Goal: Task Accomplishment & Management: Manage account settings

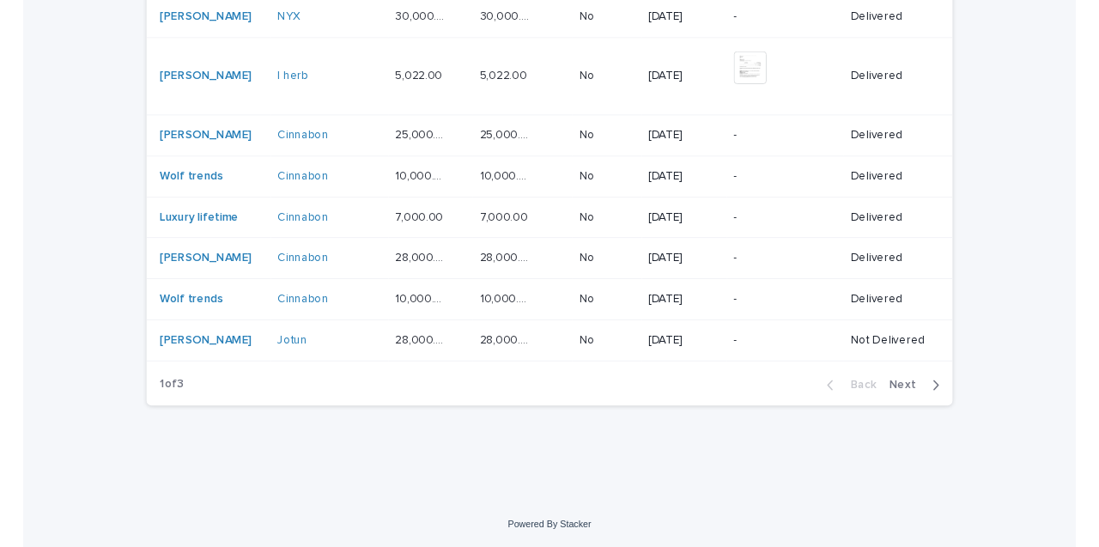
scroll to position [1386, 0]
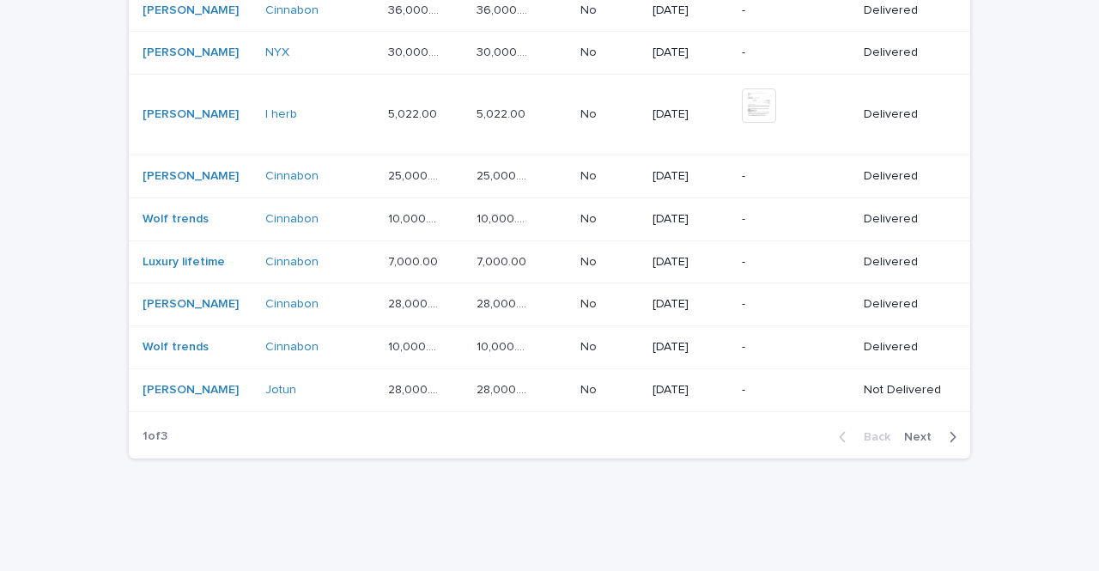
click at [919, 415] on div "Back Next" at bounding box center [897, 436] width 145 height 43
click at [921, 431] on span "Next" at bounding box center [923, 437] width 38 height 12
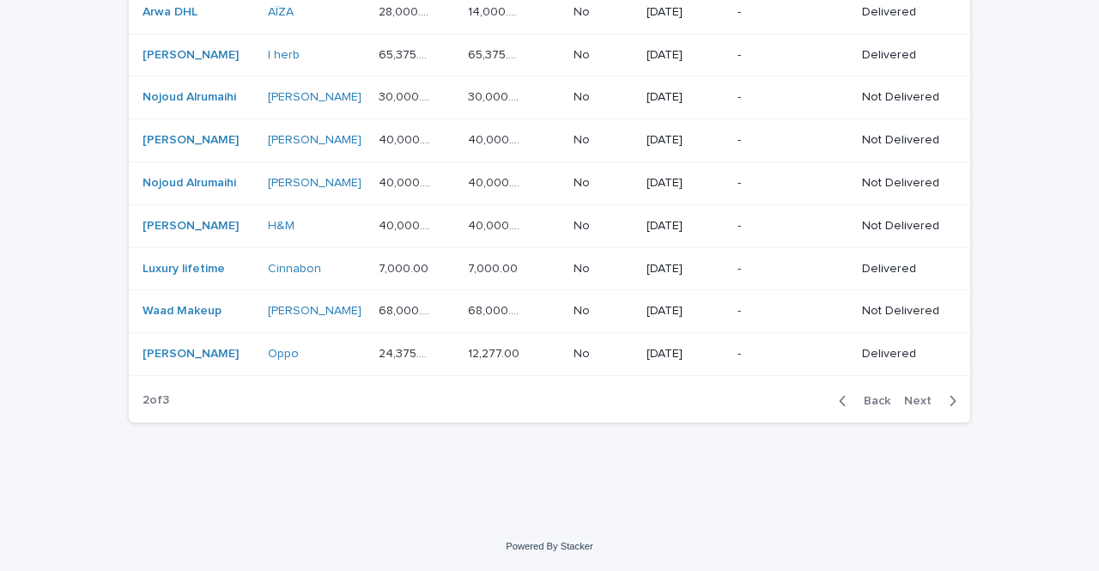
click at [919, 395] on span "Next" at bounding box center [923, 401] width 38 height 12
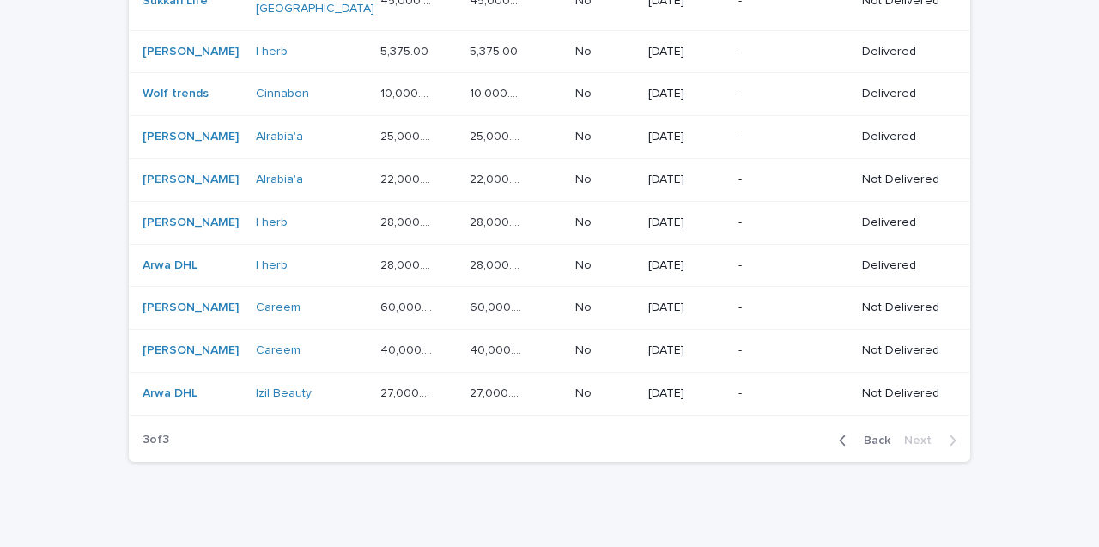
scroll to position [613, 0]
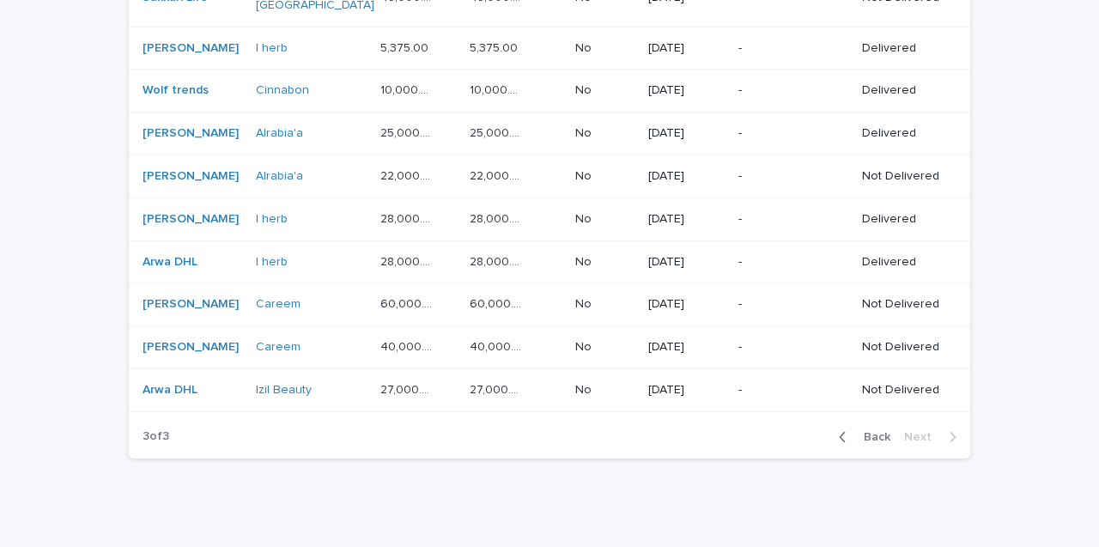
click at [887, 416] on div "Back Next" at bounding box center [897, 436] width 145 height 43
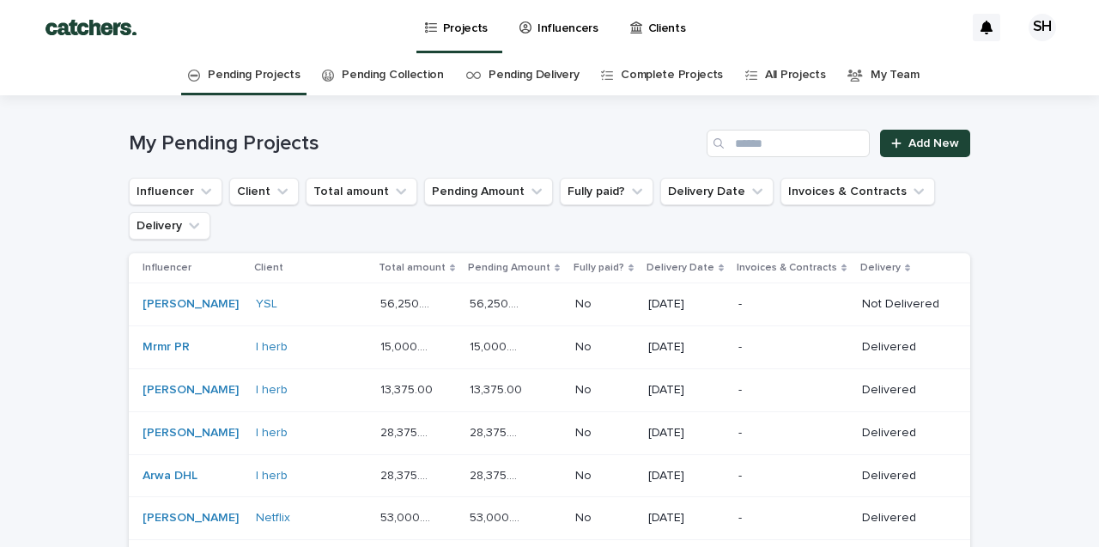
scroll to position [0, 0]
click at [278, 74] on link "Pending Projects" at bounding box center [254, 75] width 92 height 40
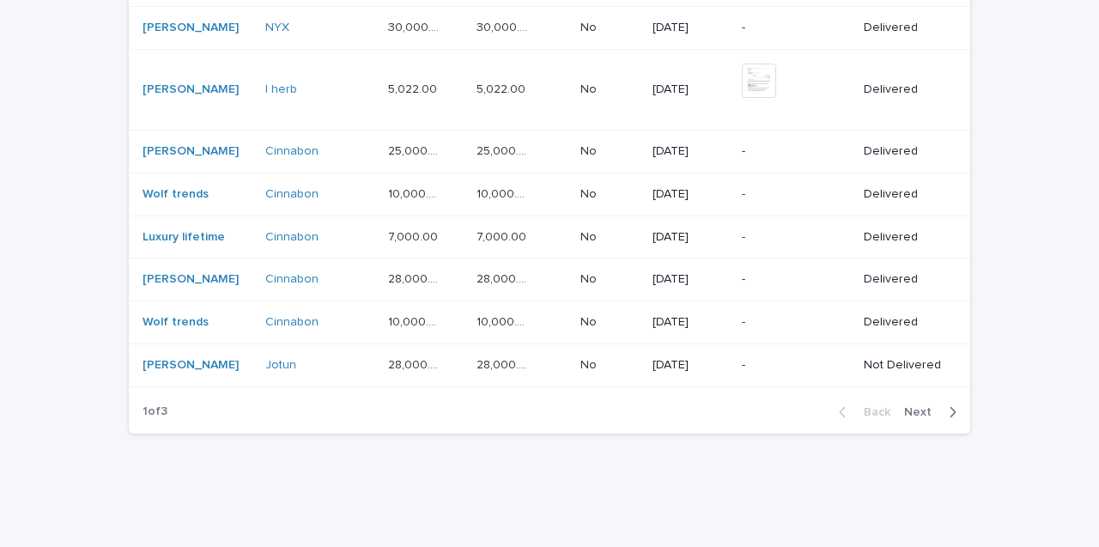
scroll to position [1410, 0]
click at [908, 407] on span "Next" at bounding box center [923, 413] width 38 height 12
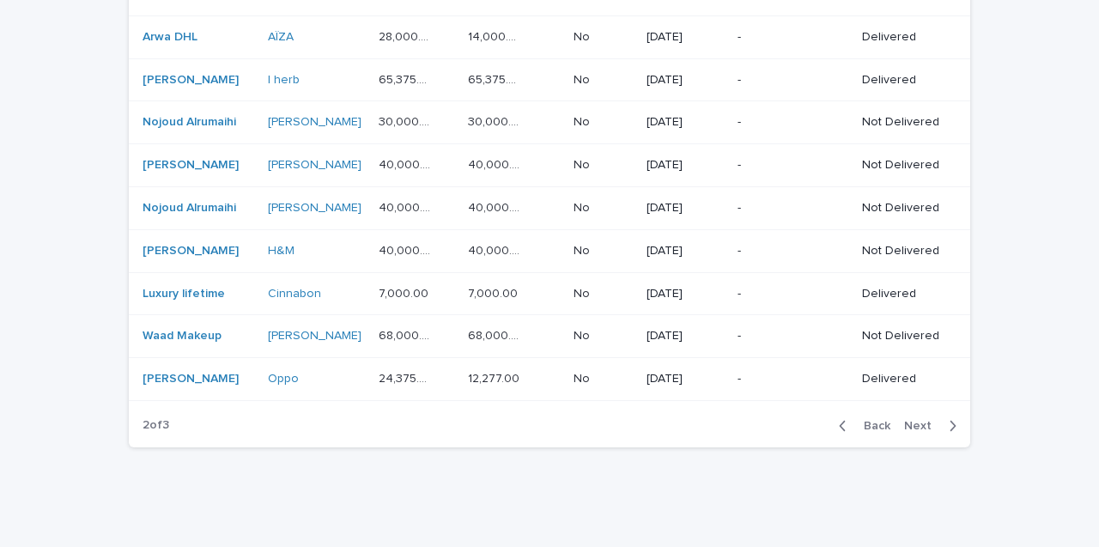
click at [908, 420] on span "Next" at bounding box center [923, 426] width 38 height 12
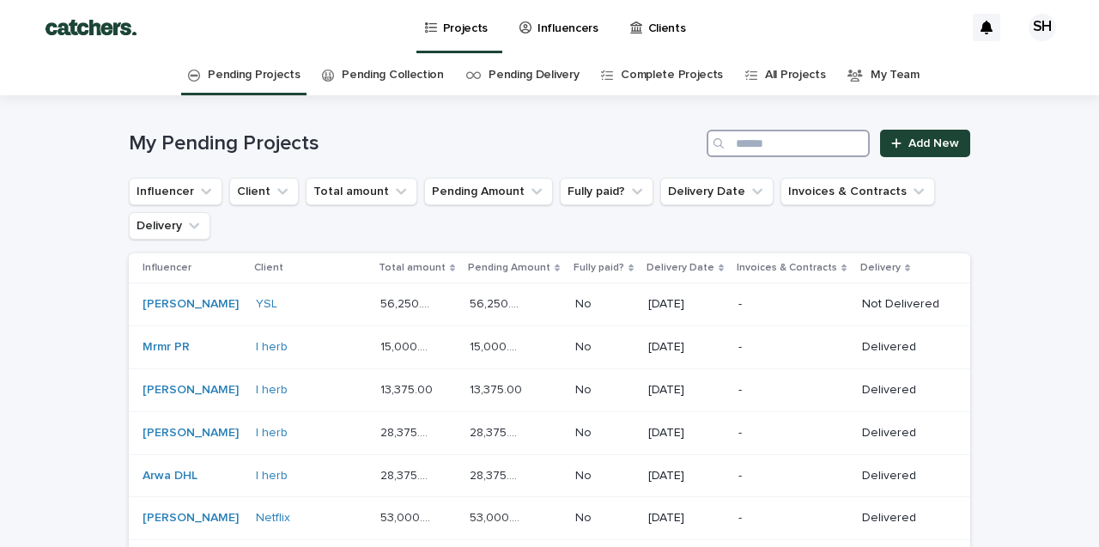
click at [794, 139] on input "Search" at bounding box center [787, 143] width 163 height 27
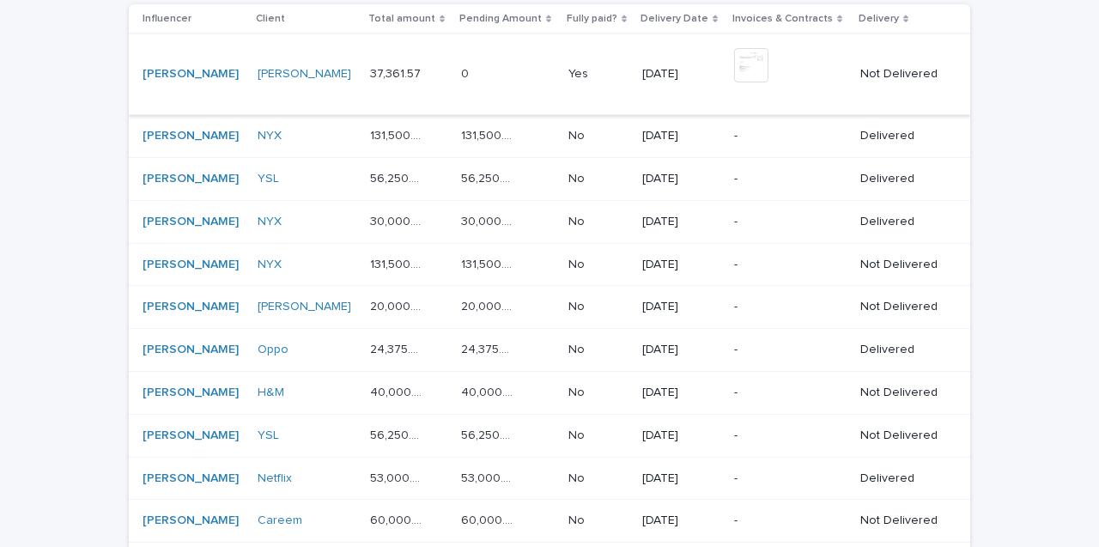
scroll to position [252, 0]
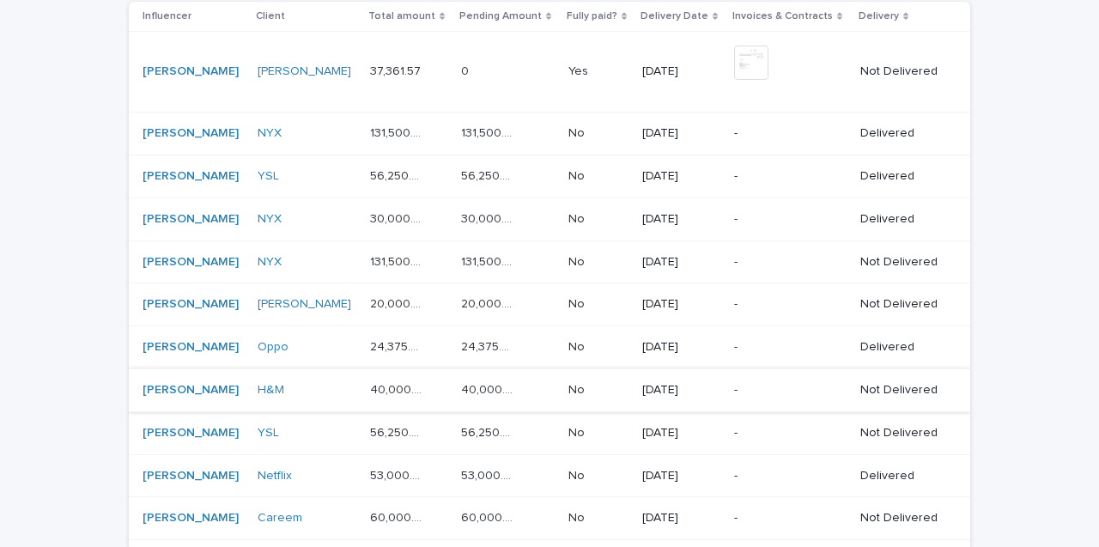
type input "****"
click at [798, 392] on p "-" at bounding box center [787, 390] width 107 height 15
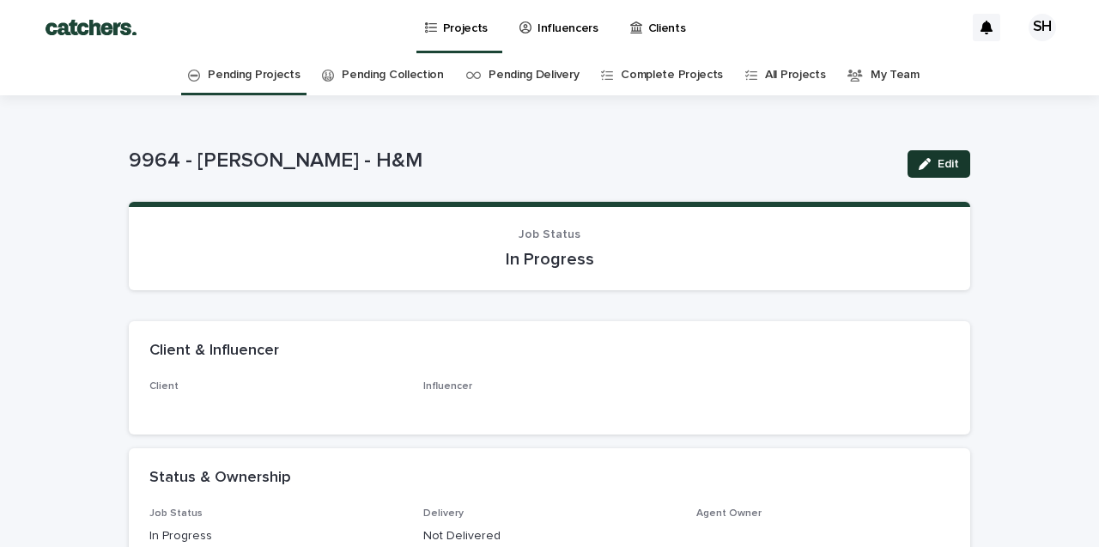
click at [949, 167] on span "Edit" at bounding box center [947, 164] width 21 height 12
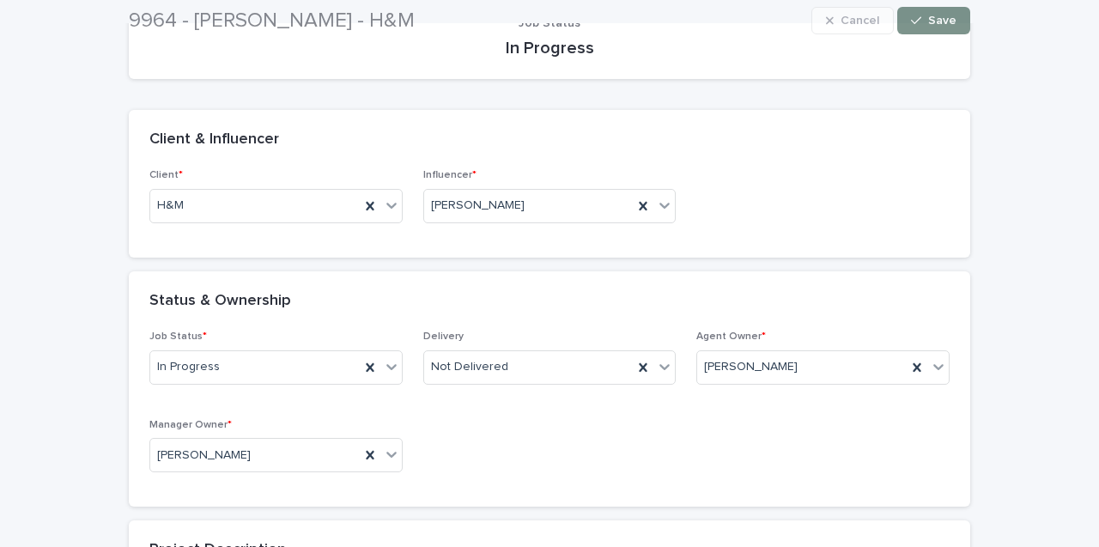
scroll to position [217, 0]
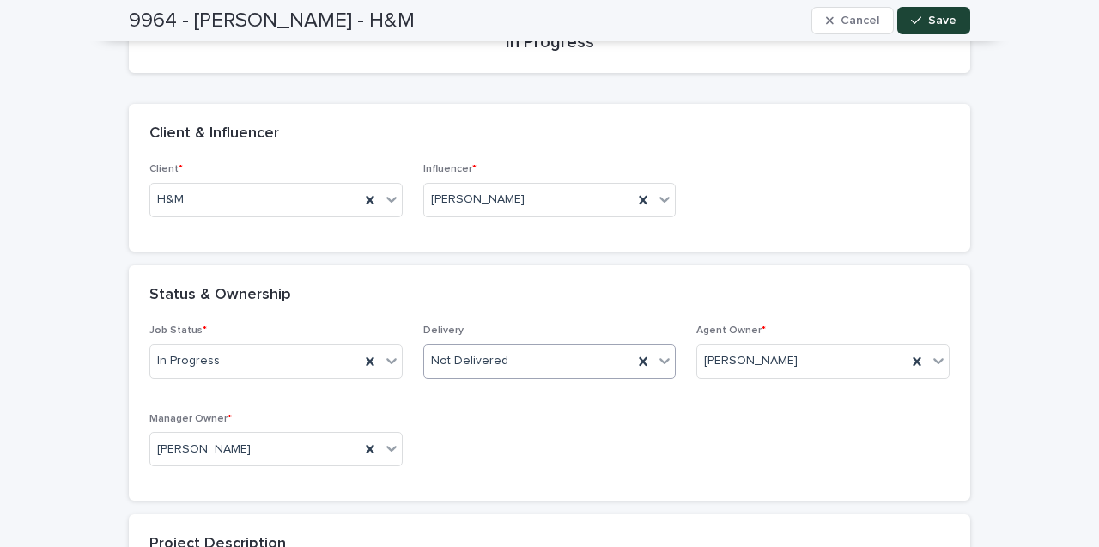
click at [578, 362] on div "Not Delivered" at bounding box center [528, 361] width 209 height 28
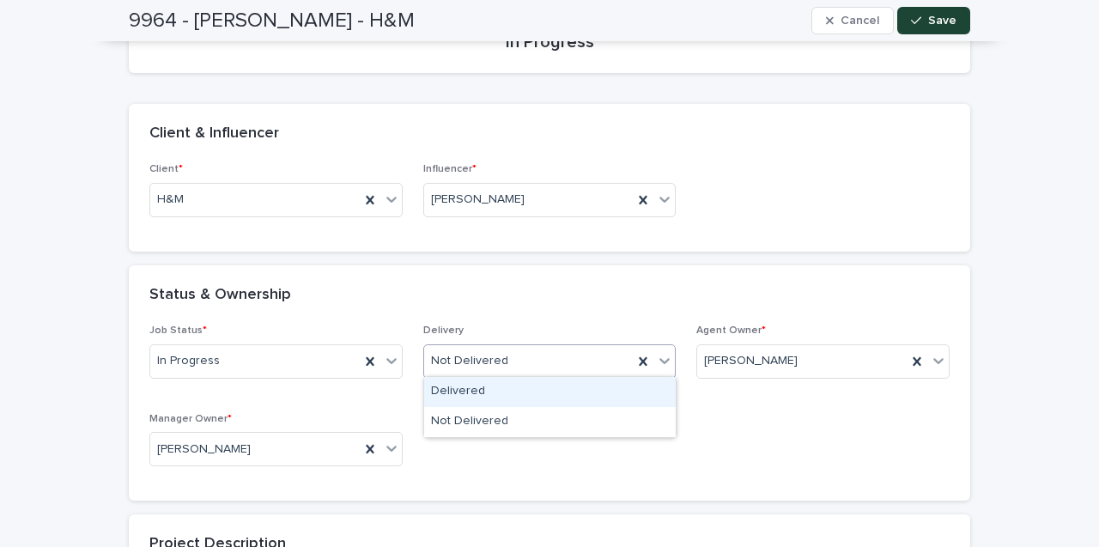
click at [578, 388] on div "Delivered" at bounding box center [550, 392] width 252 height 30
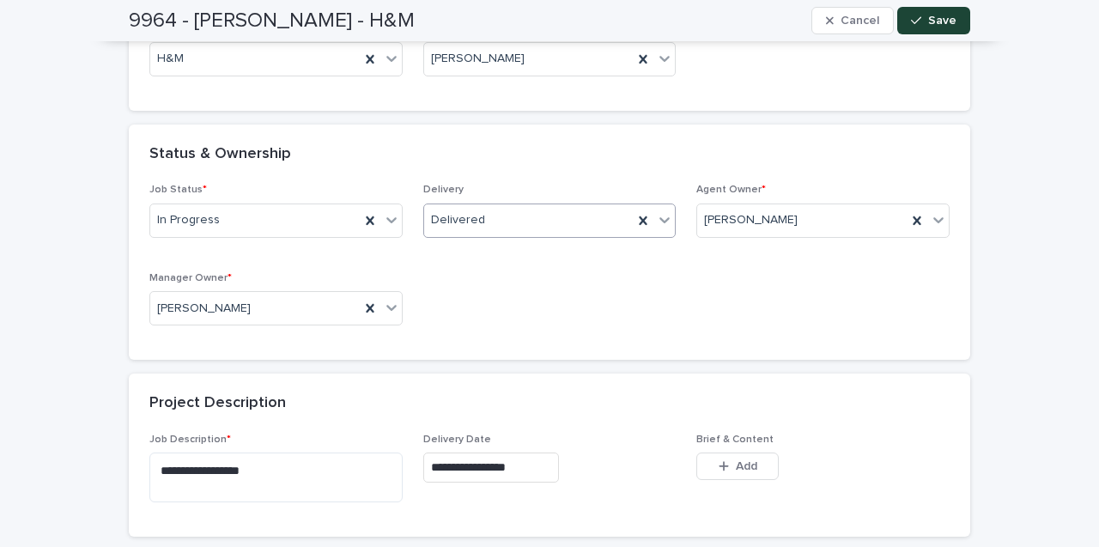
scroll to position [409, 0]
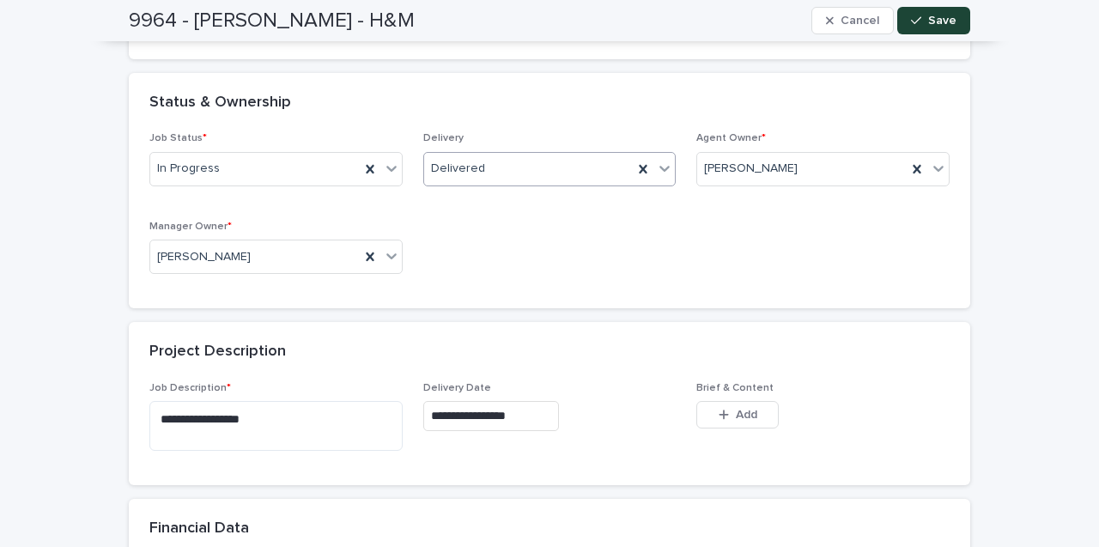
click at [460, 408] on input "**********" at bounding box center [491, 416] width 136 height 30
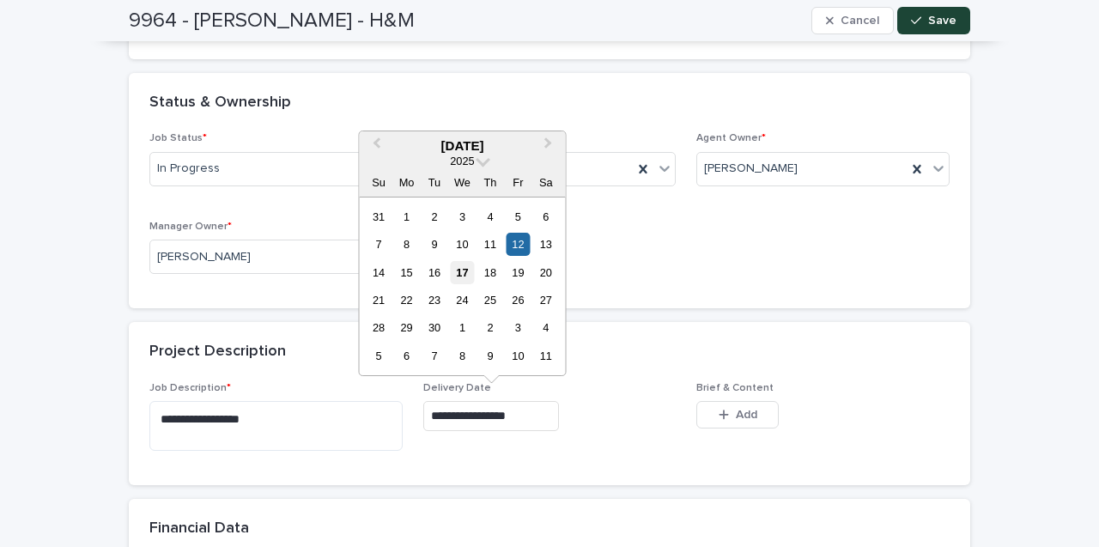
click at [466, 276] on div "17" at bounding box center [462, 272] width 23 height 23
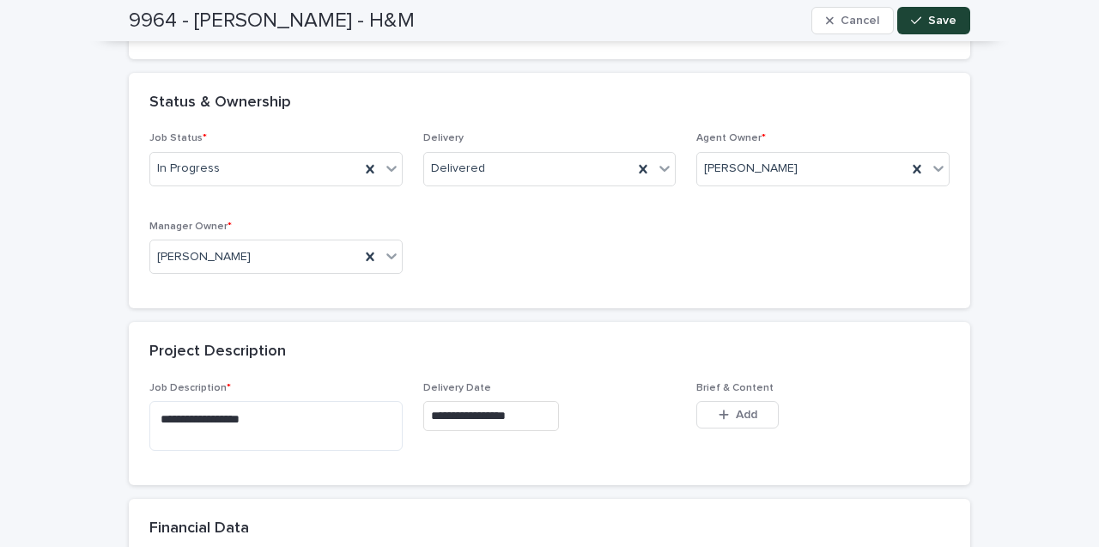
type input "**********"
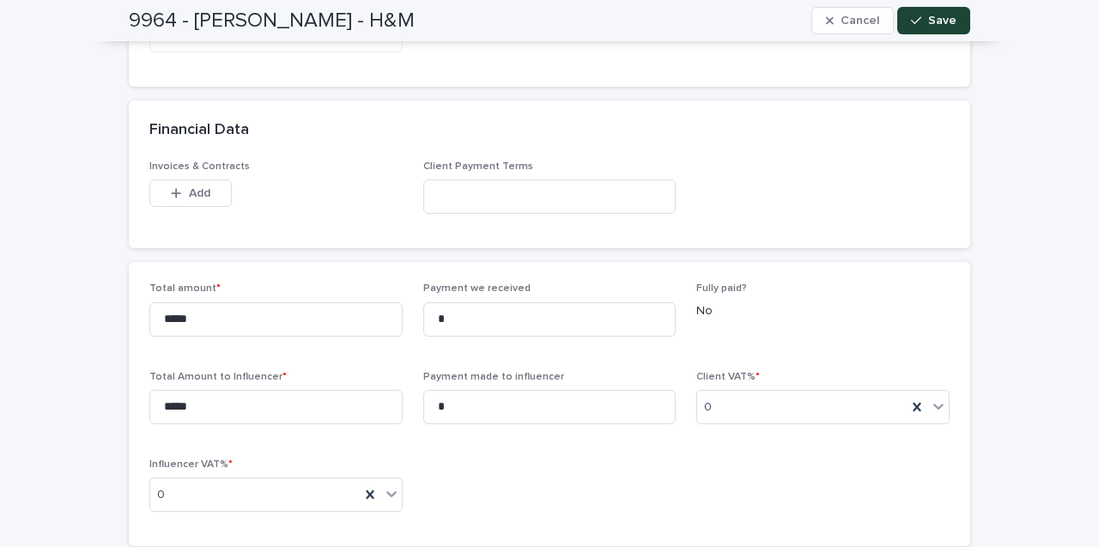
scroll to position [852, 0]
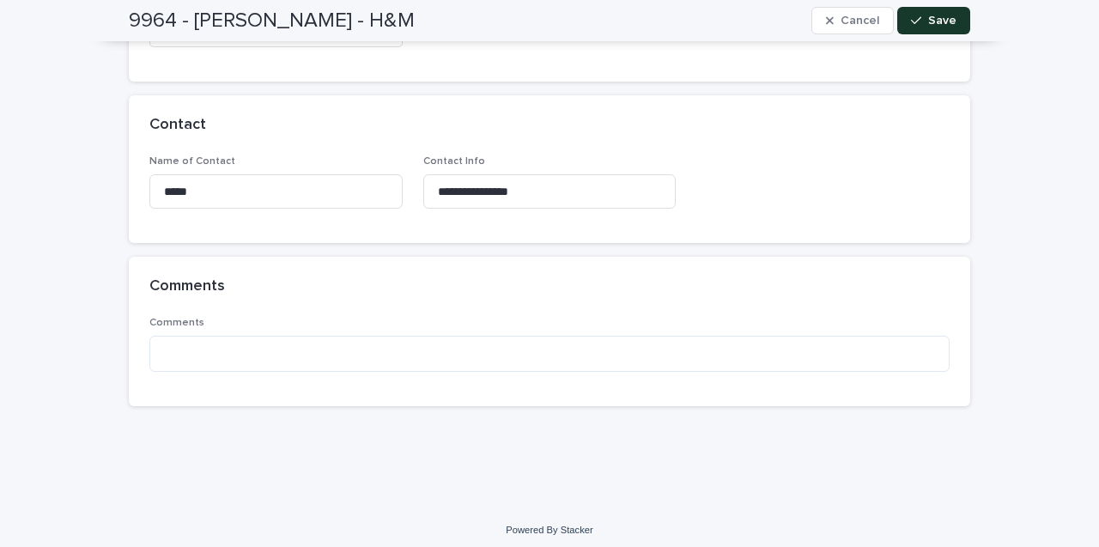
click at [947, 24] on span "Save" at bounding box center [942, 21] width 28 height 12
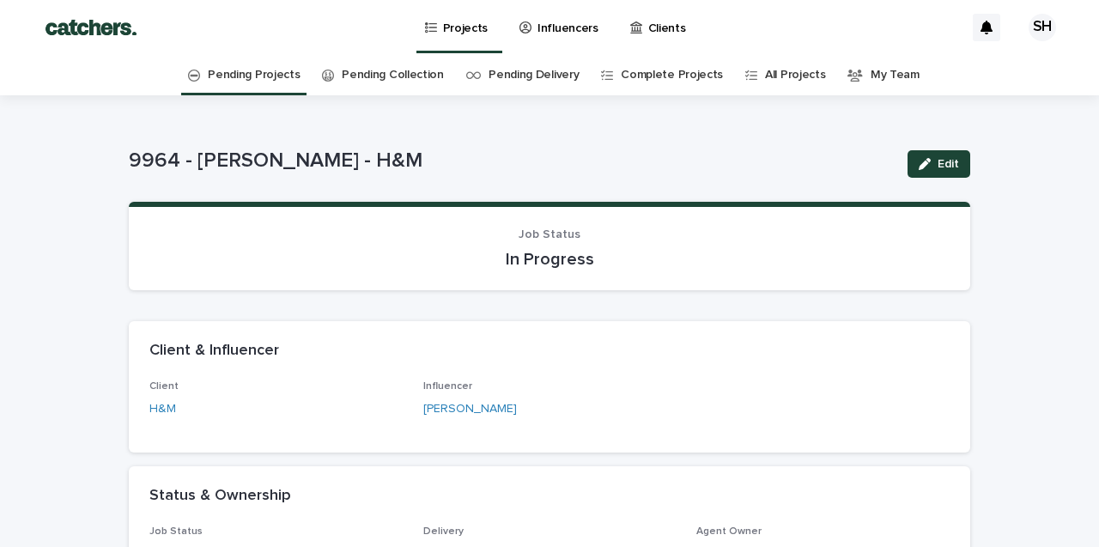
scroll to position [0, 0]
click at [477, 27] on p "Projects" at bounding box center [465, 18] width 45 height 36
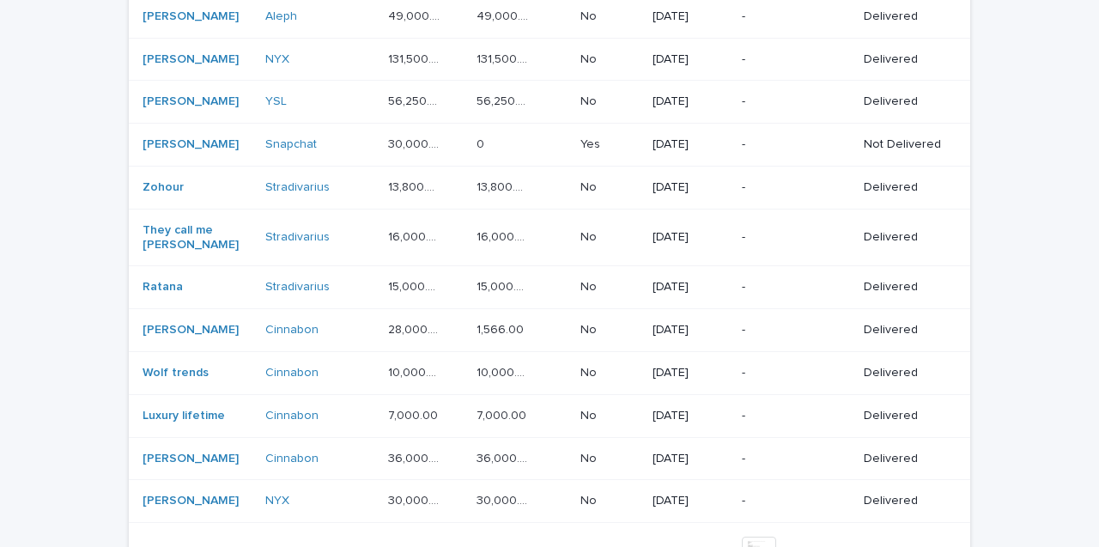
scroll to position [732, 0]
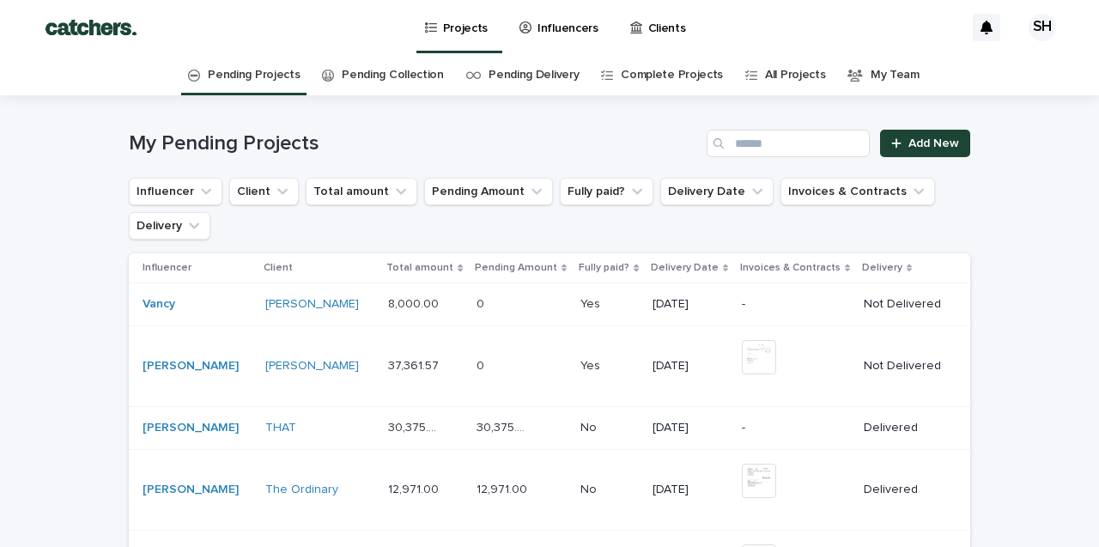
click at [584, 20] on p "Influencers" at bounding box center [567, 18] width 61 height 36
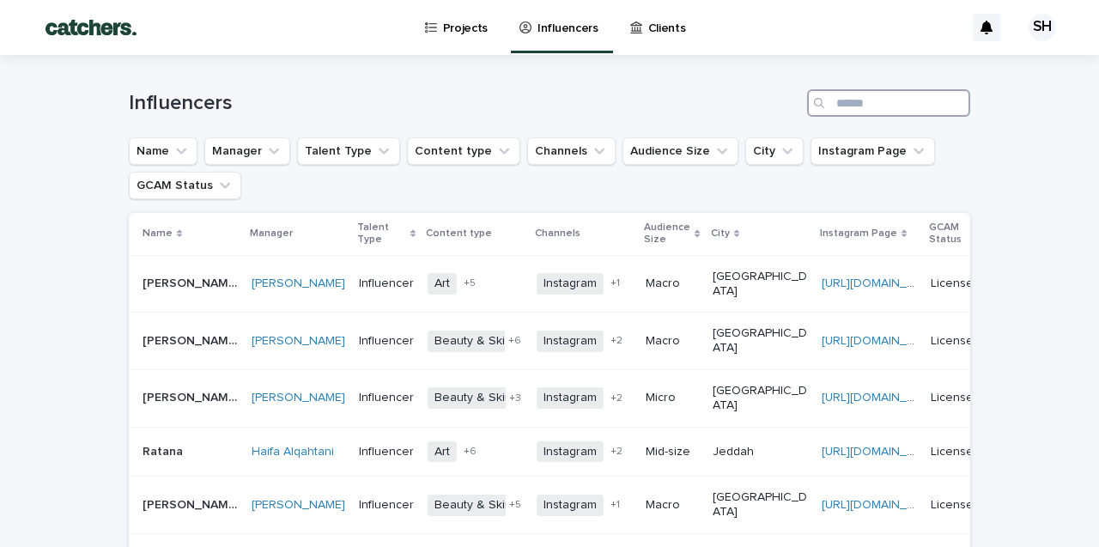
click at [865, 100] on input "Search" at bounding box center [888, 102] width 163 height 27
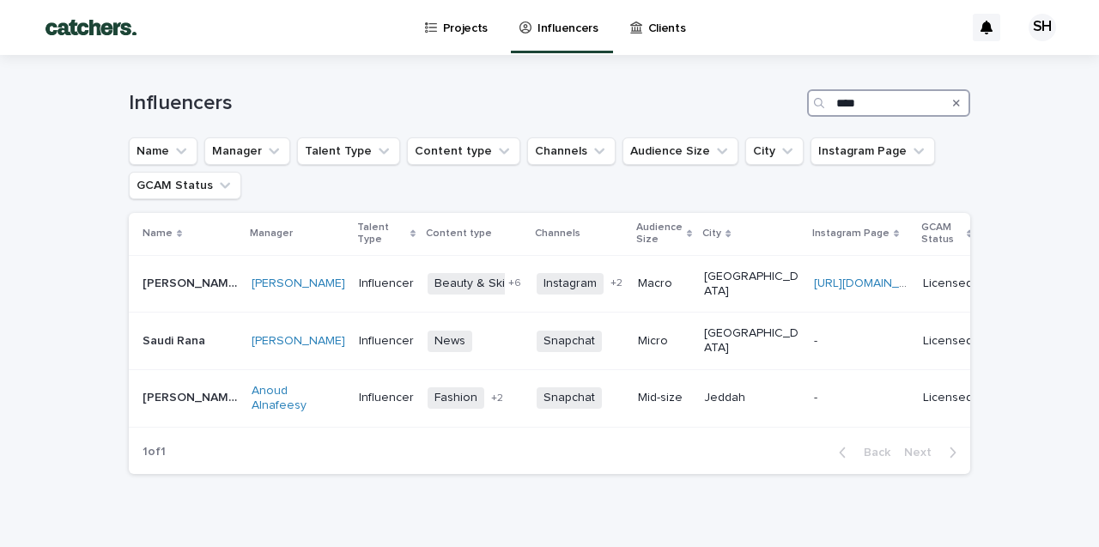
scroll to position [37, 0]
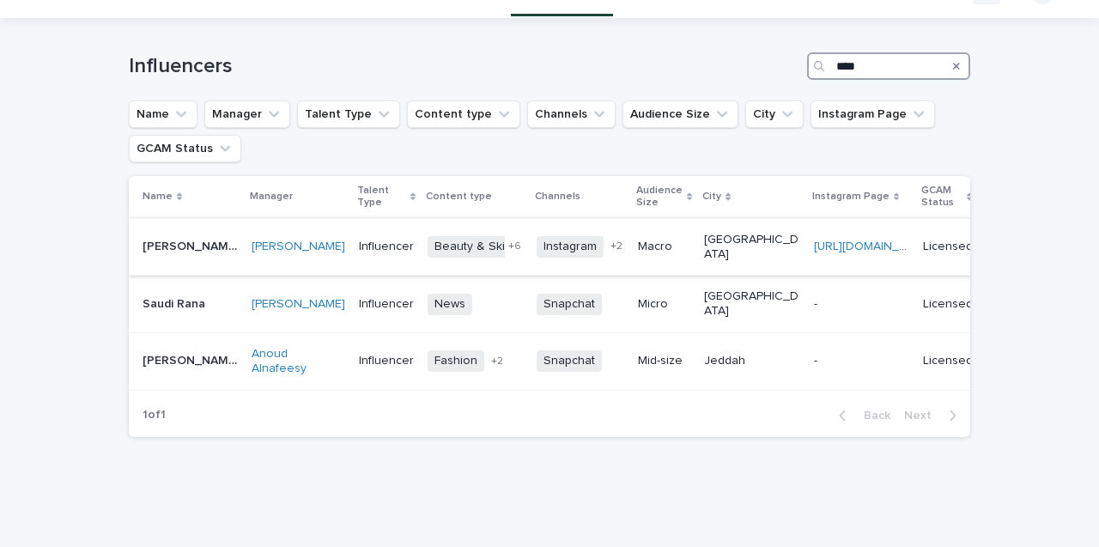
type input "****"
click at [751, 249] on p "Eastern Province" at bounding box center [751, 247] width 95 height 29
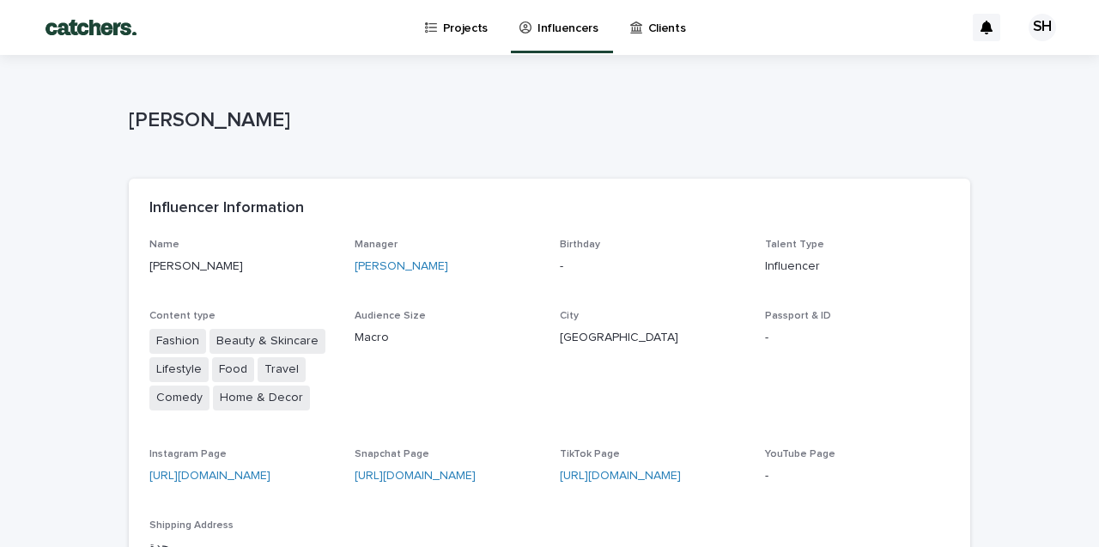
click at [464, 33] on p "Projects" at bounding box center [465, 18] width 45 height 36
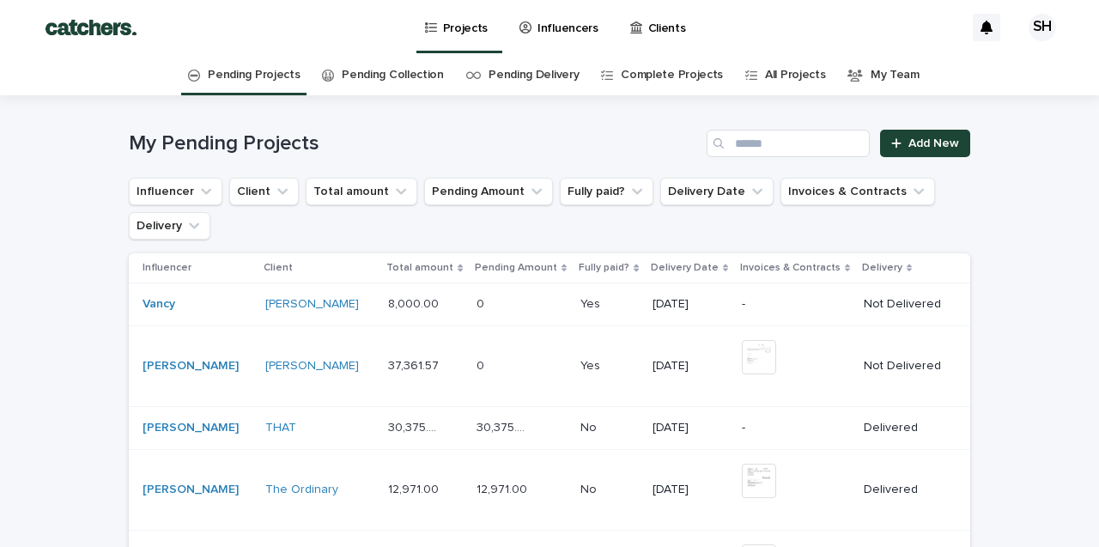
click at [564, 38] on link "Influencers" at bounding box center [562, 26] width 88 height 53
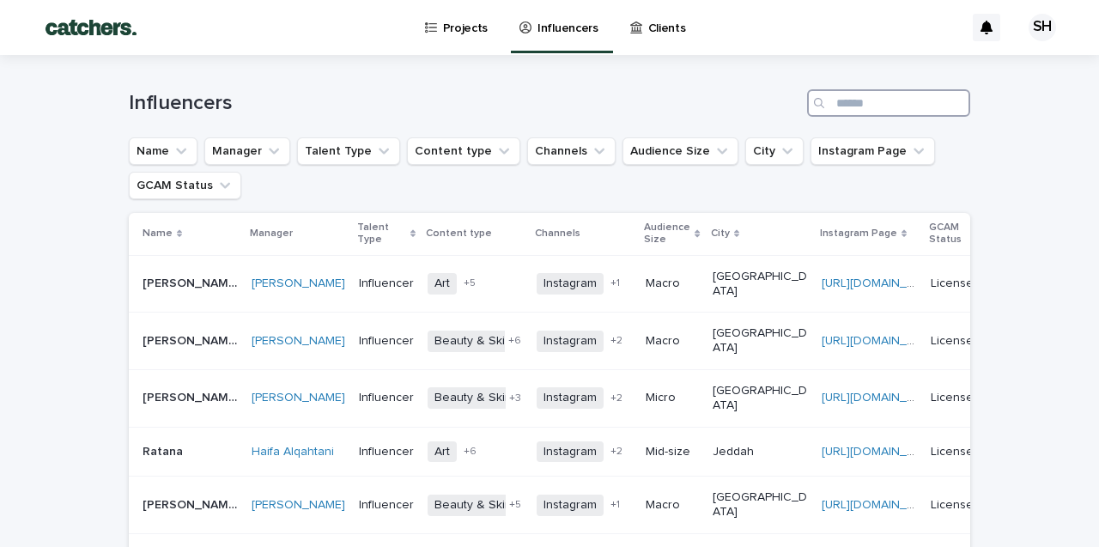
click at [836, 104] on input "Search" at bounding box center [888, 102] width 163 height 27
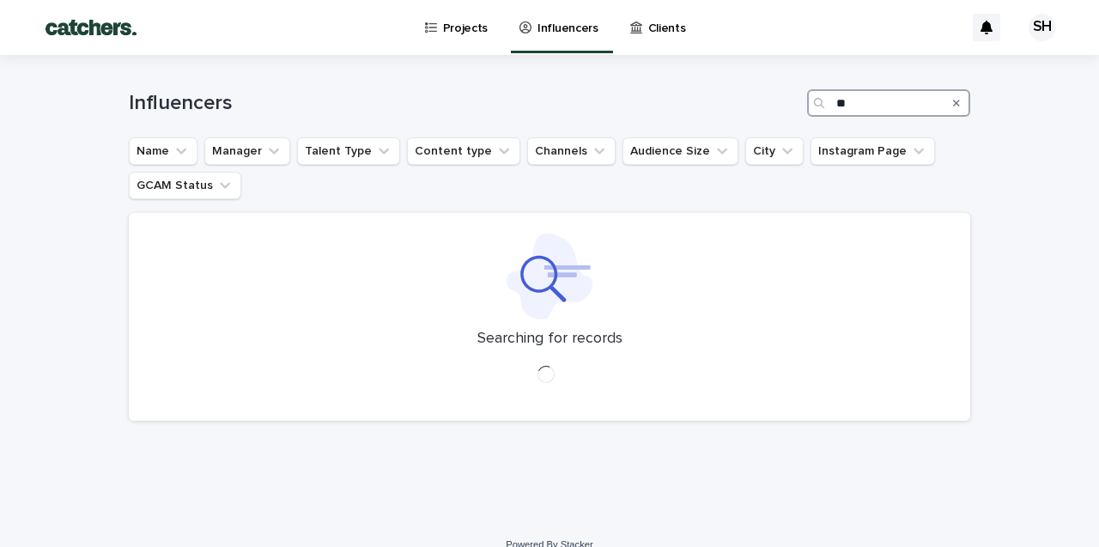
type input "*"
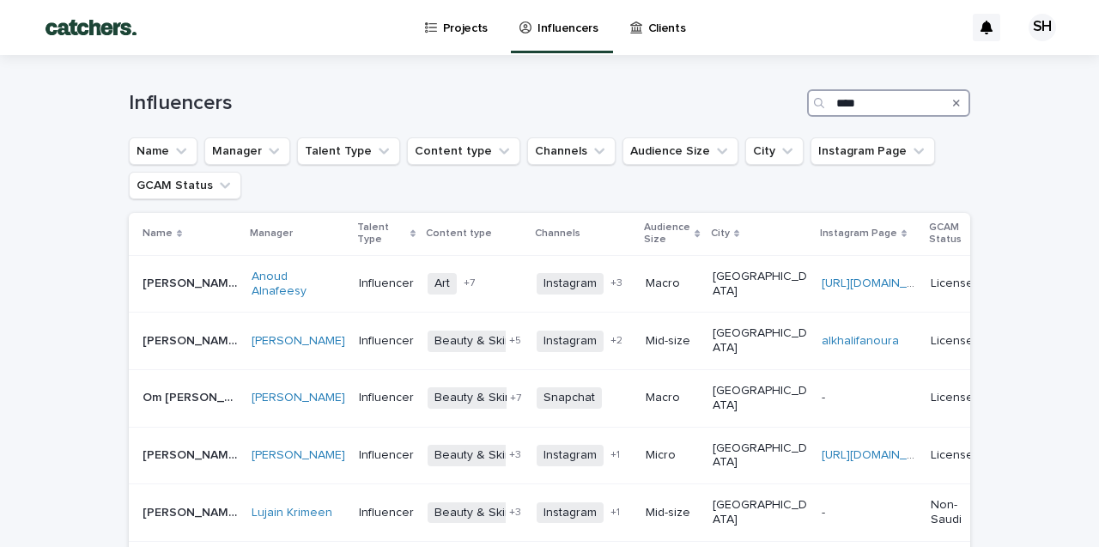
type input "****"
drag, startPoint x: 826, startPoint y: 133, endPoint x: 229, endPoint y: 301, distance: 619.9
click at [229, 301] on td "Sara Alwadaani Sara Alwadaani" at bounding box center [187, 284] width 116 height 58
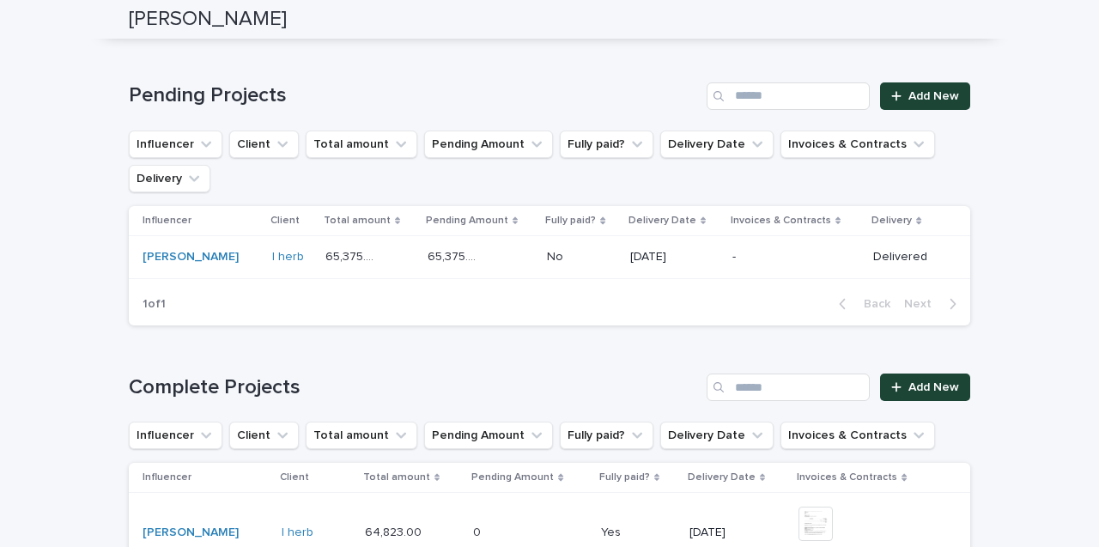
scroll to position [1168, 0]
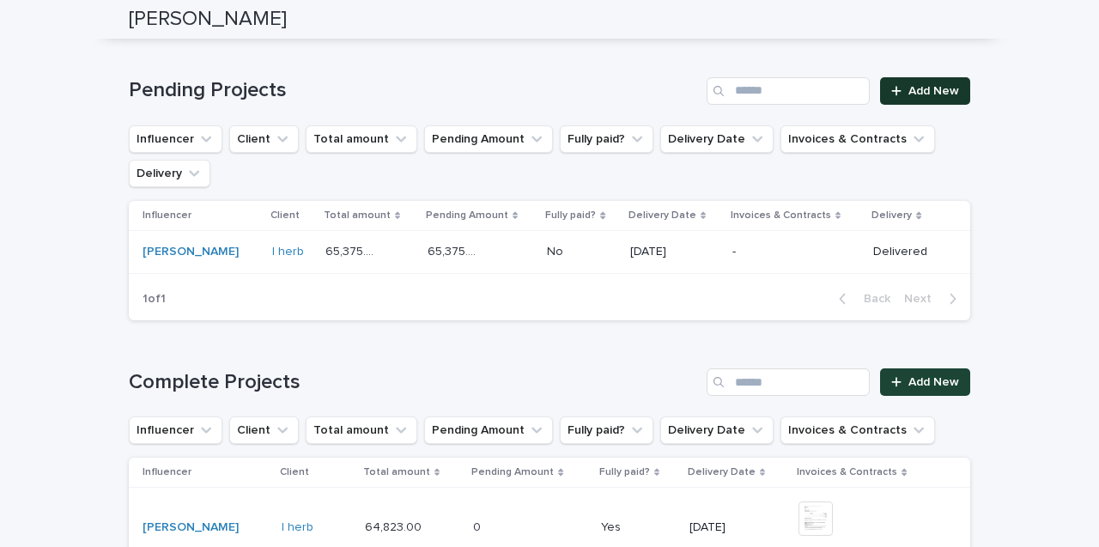
click at [917, 88] on link "Add New" at bounding box center [925, 90] width 90 height 27
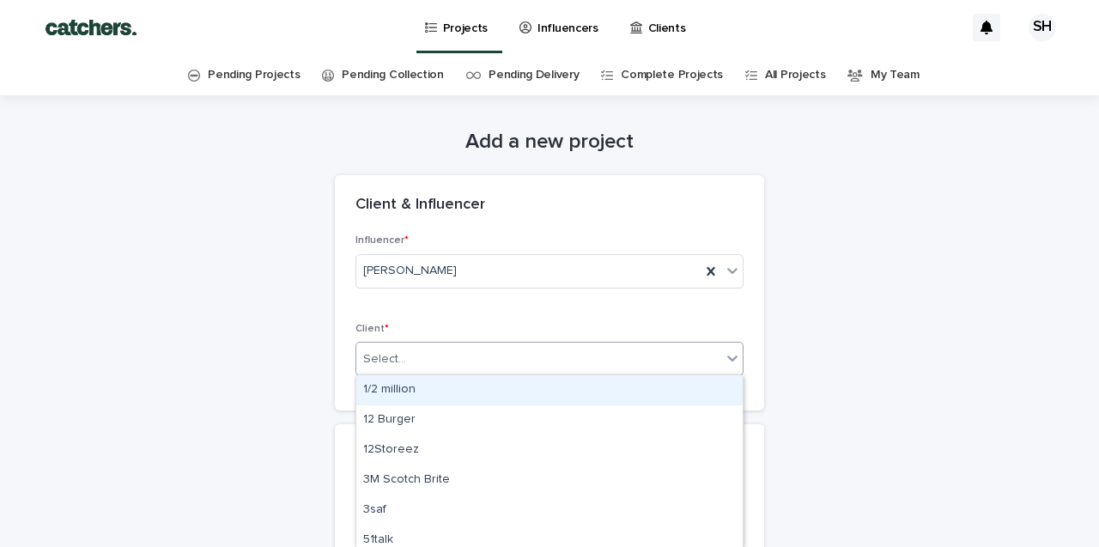
click at [473, 365] on div "Select..." at bounding box center [538, 359] width 365 height 28
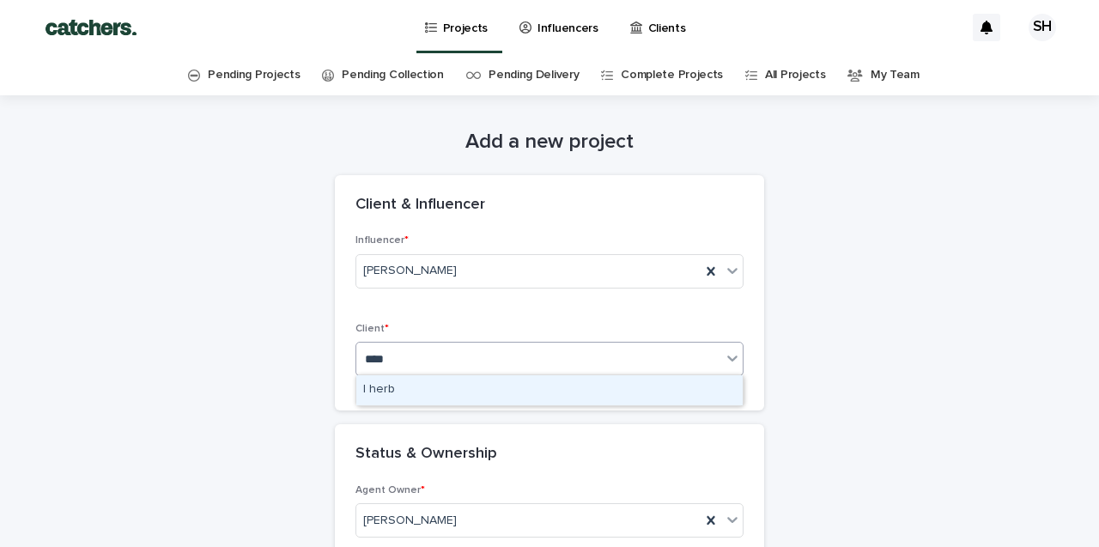
type input "*****"
click at [476, 397] on div "I herb" at bounding box center [549, 390] width 386 height 30
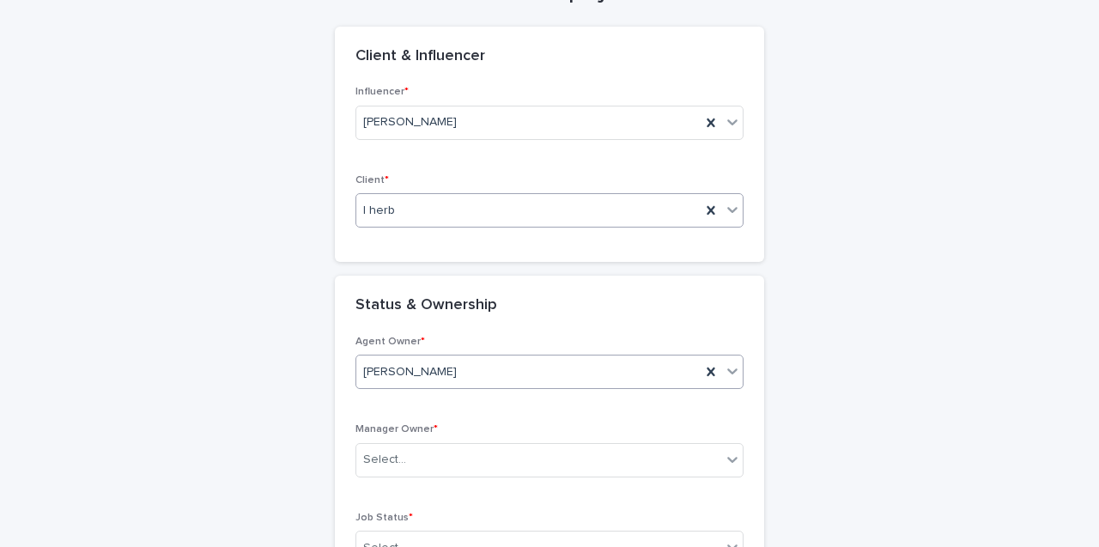
scroll to position [200, 0]
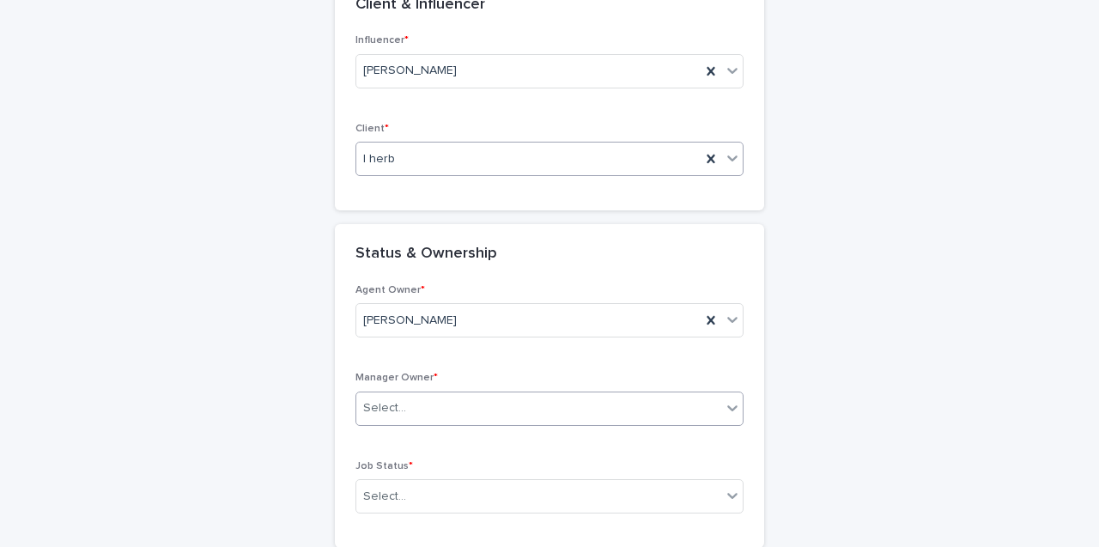
click at [475, 404] on div "Select..." at bounding box center [538, 408] width 365 height 28
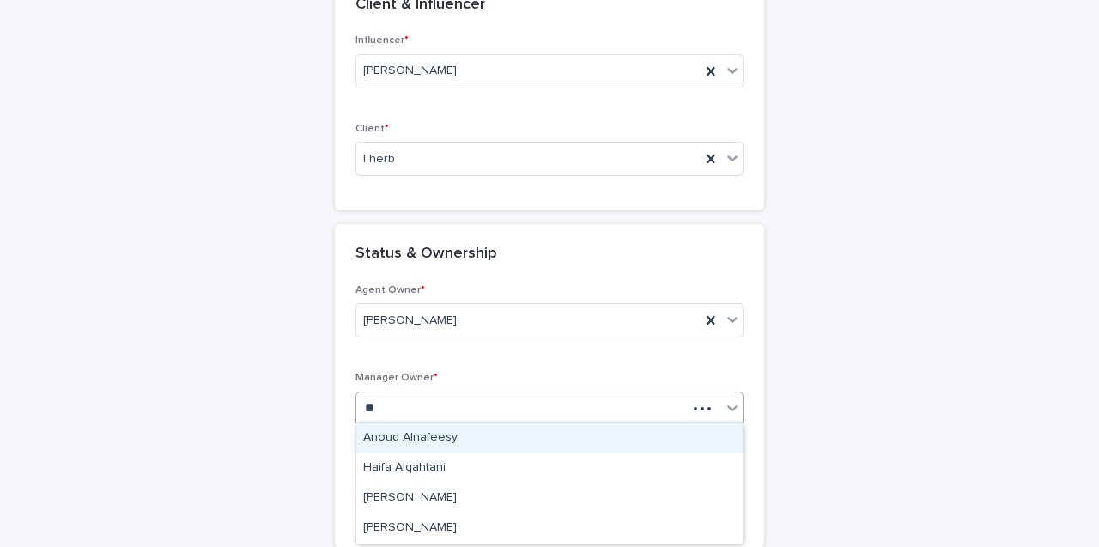
type input "***"
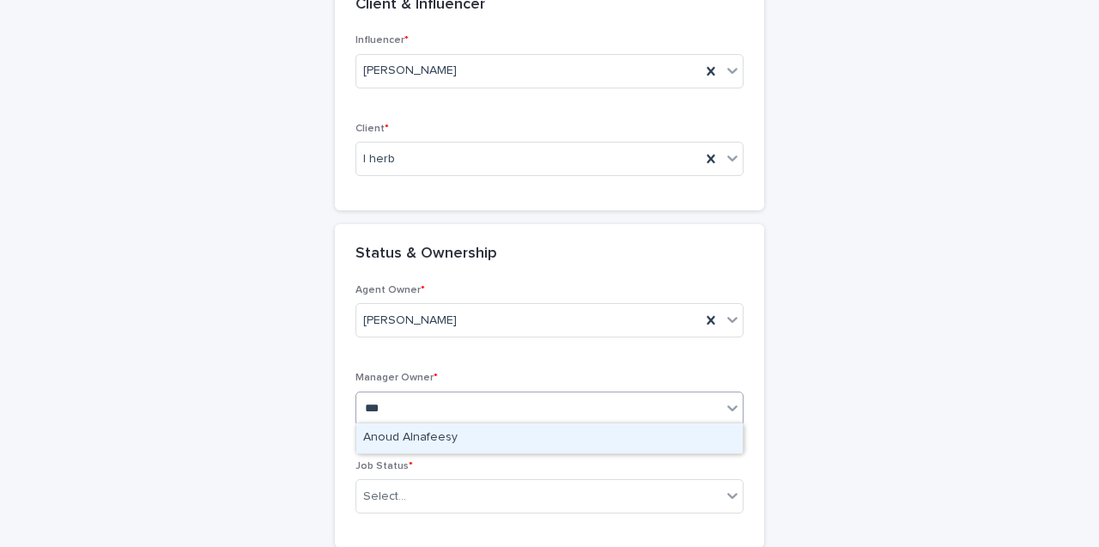
click at [482, 442] on div "Anoud Alnafeesy" at bounding box center [549, 438] width 386 height 30
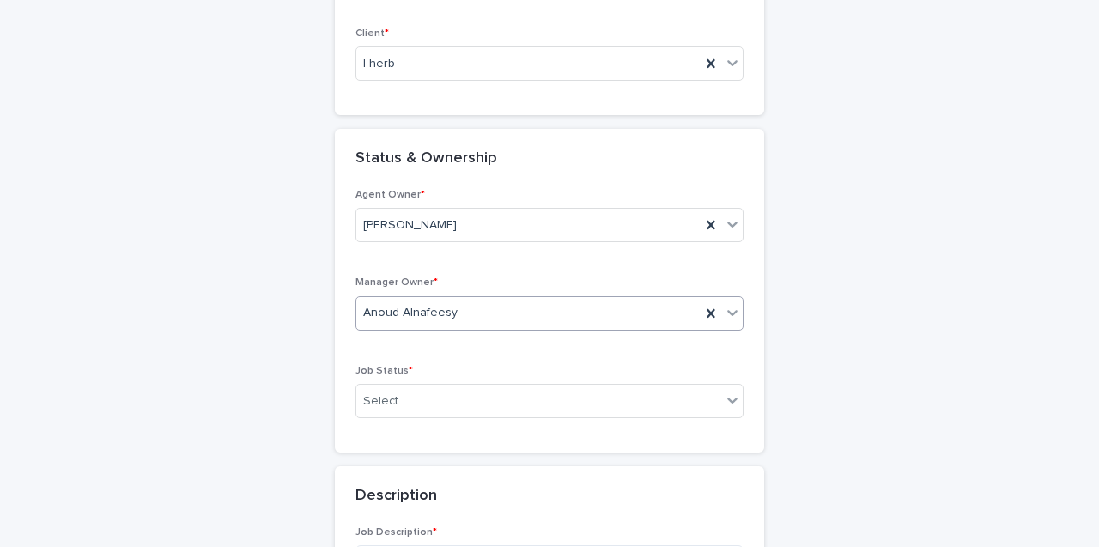
scroll to position [297, 0]
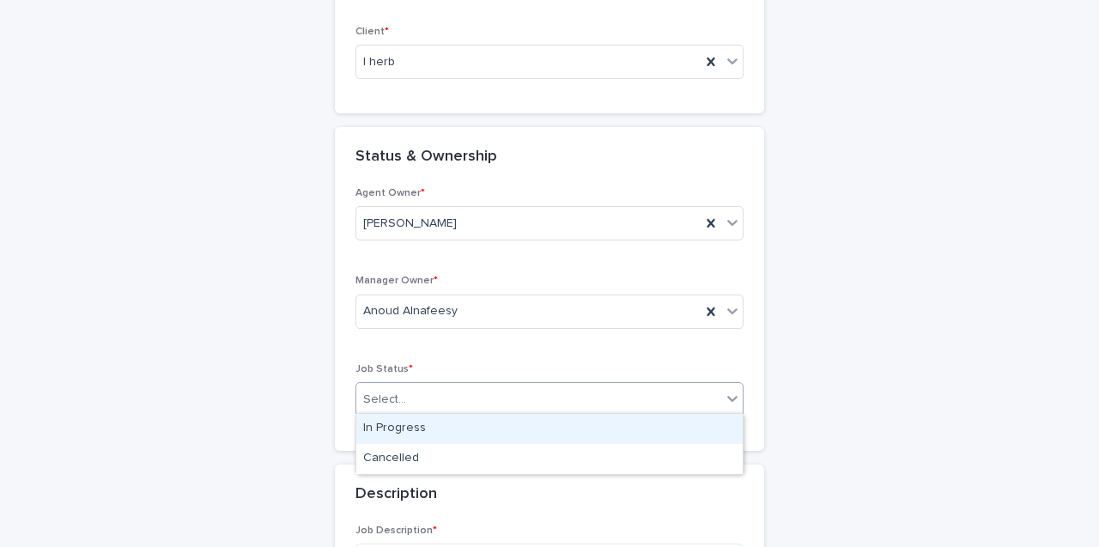
click at [481, 397] on div "Select..." at bounding box center [538, 399] width 365 height 28
click at [476, 427] on div "In Progress" at bounding box center [549, 429] width 386 height 30
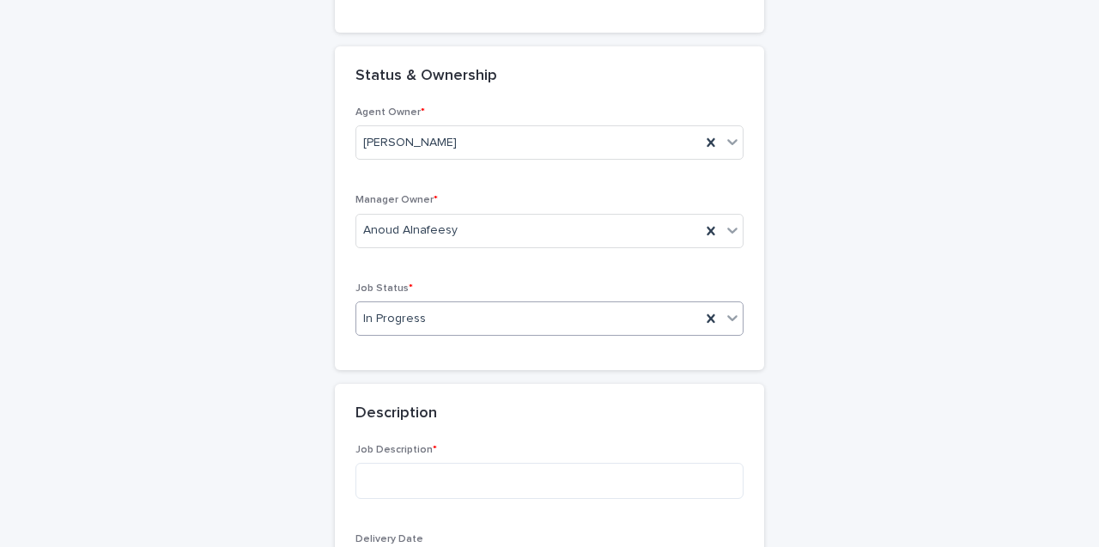
scroll to position [406, 0]
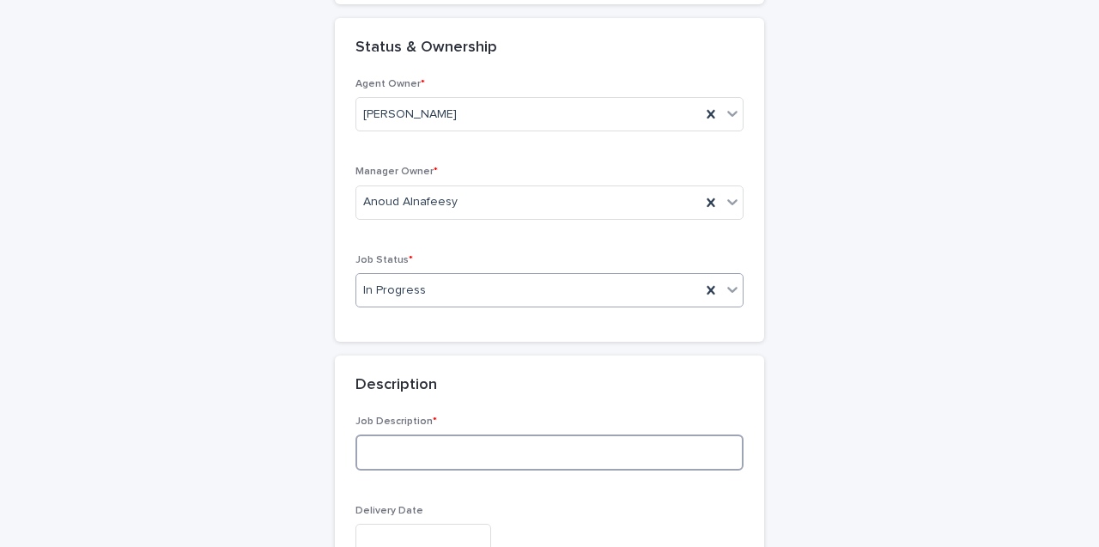
click at [419, 442] on textarea at bounding box center [549, 452] width 388 height 36
click at [418, 442] on textarea at bounding box center [549, 452] width 388 height 36
type textarea "*"
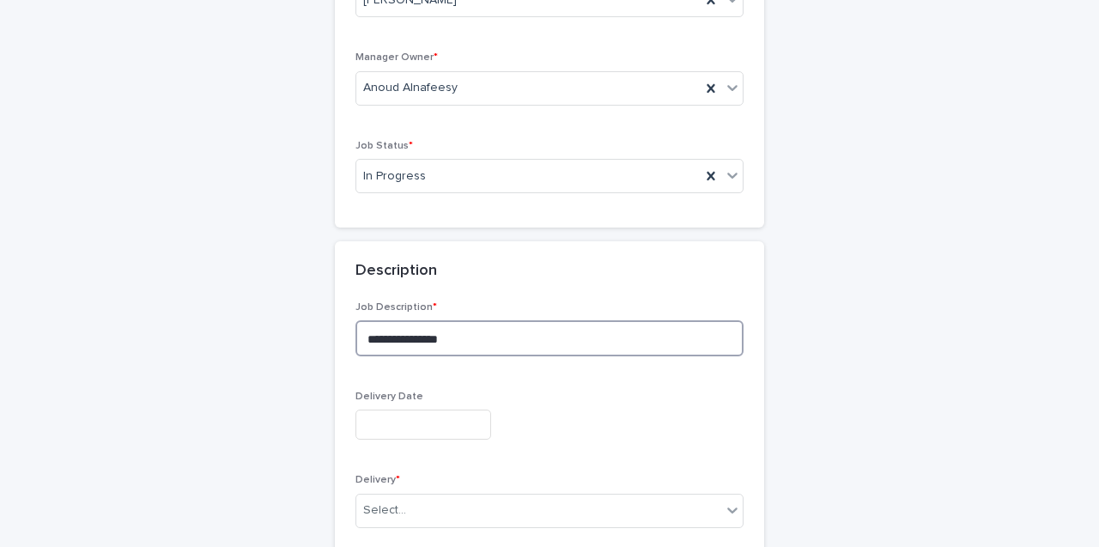
scroll to position [549, 0]
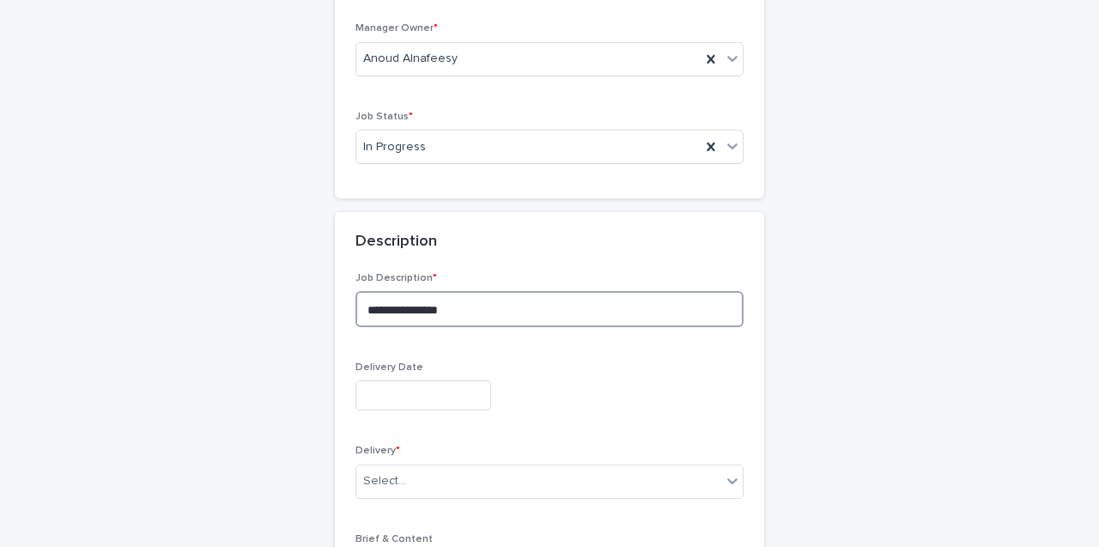
type textarea "**********"
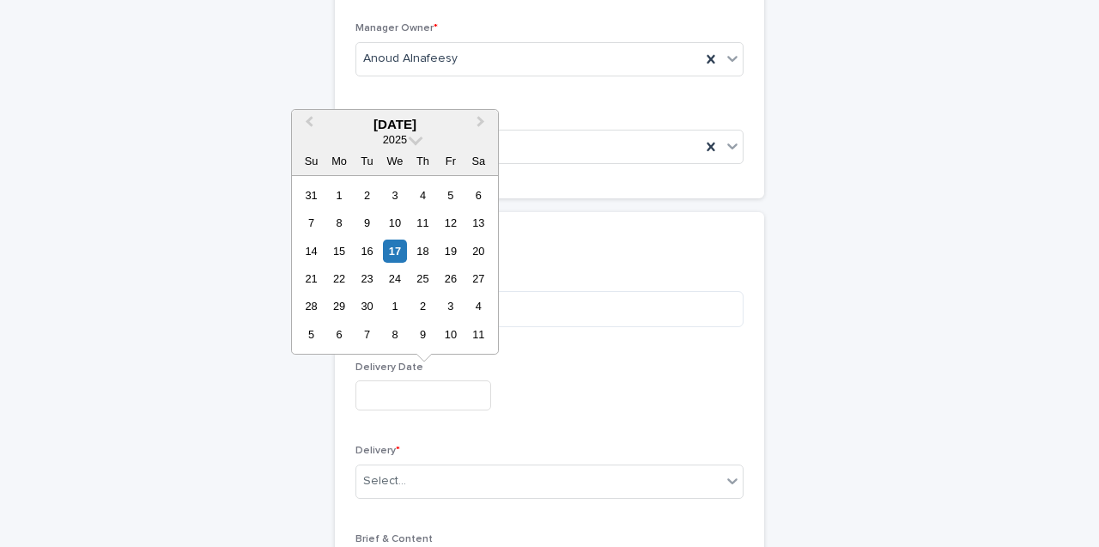
click at [415, 391] on input "text" at bounding box center [423, 395] width 136 height 30
click at [374, 259] on div "16" at bounding box center [366, 251] width 23 height 23
type input "**********"
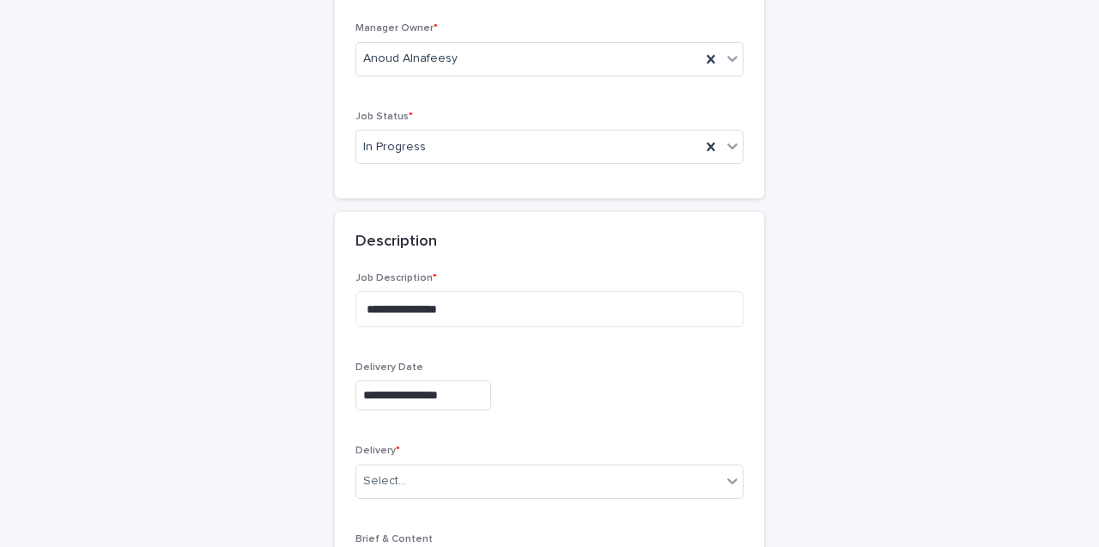
scroll to position [620, 0]
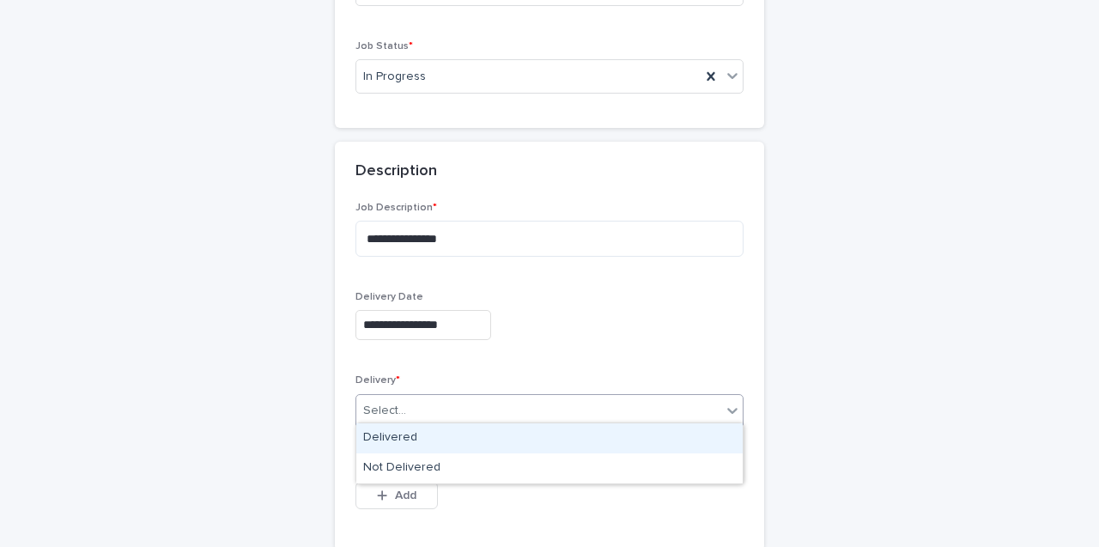
click at [487, 401] on div "Select..." at bounding box center [538, 411] width 365 height 28
click at [489, 433] on div "Delivered" at bounding box center [549, 438] width 386 height 30
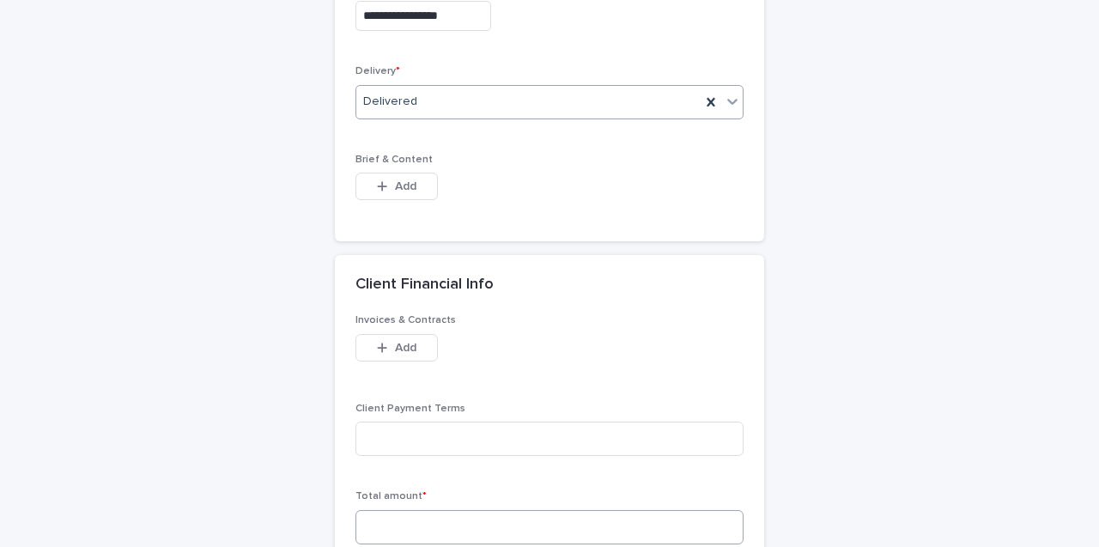
scroll to position [995, 0]
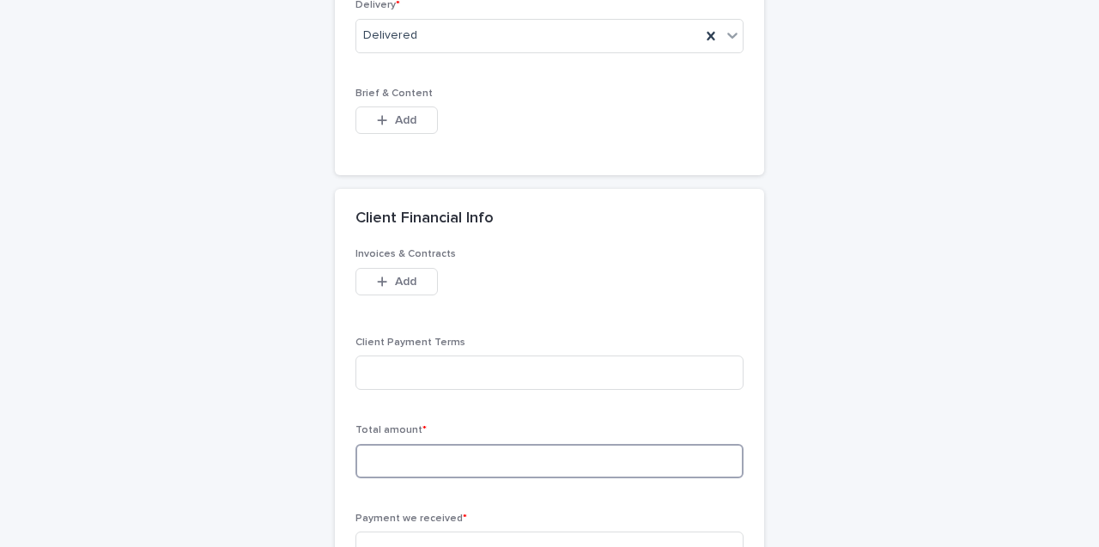
click at [451, 450] on input at bounding box center [549, 461] width 388 height 34
type input "*"
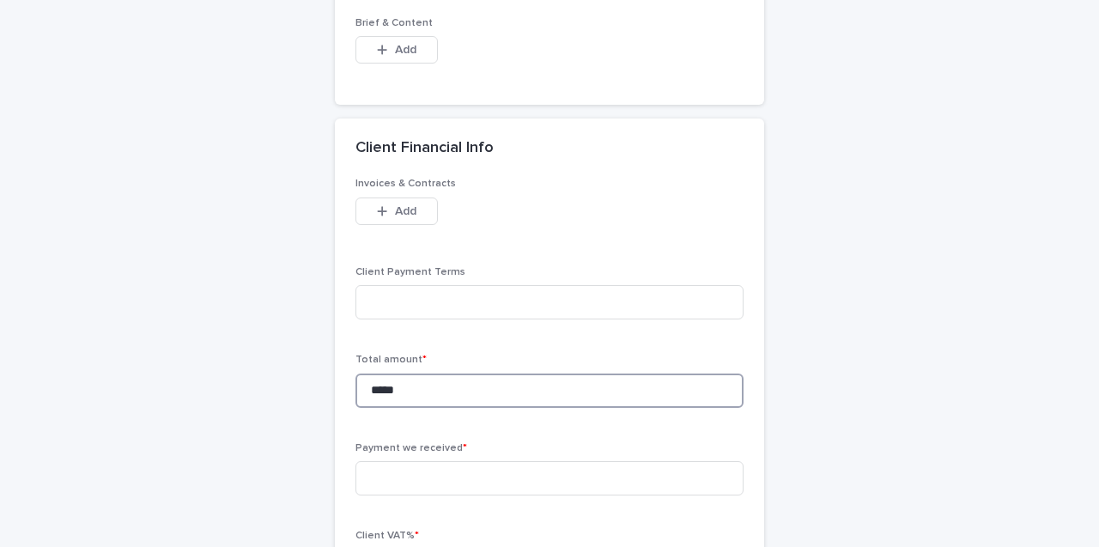
scroll to position [1082, 0]
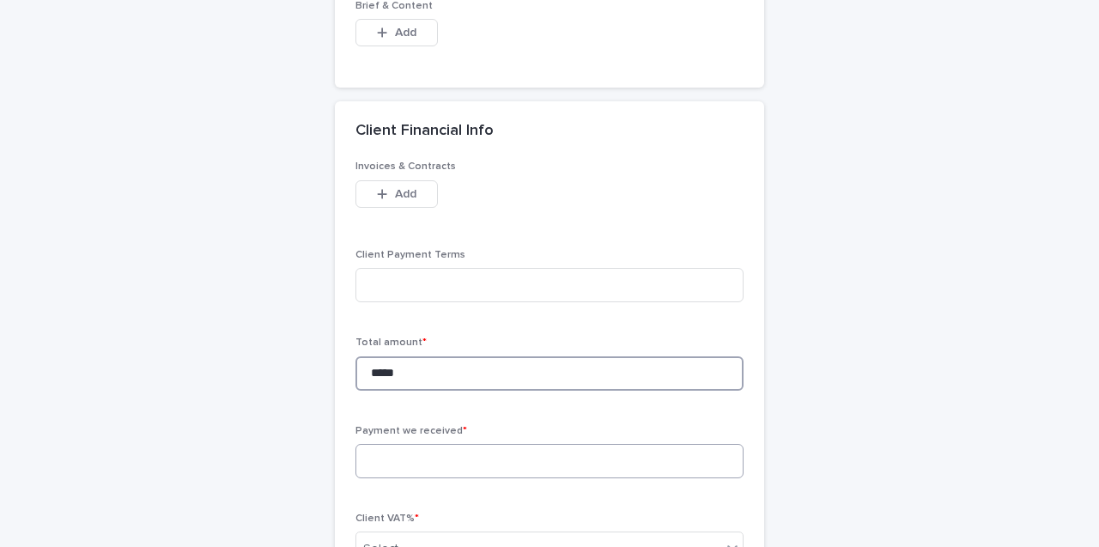
type input "*****"
click at [451, 467] on input at bounding box center [549, 461] width 388 height 34
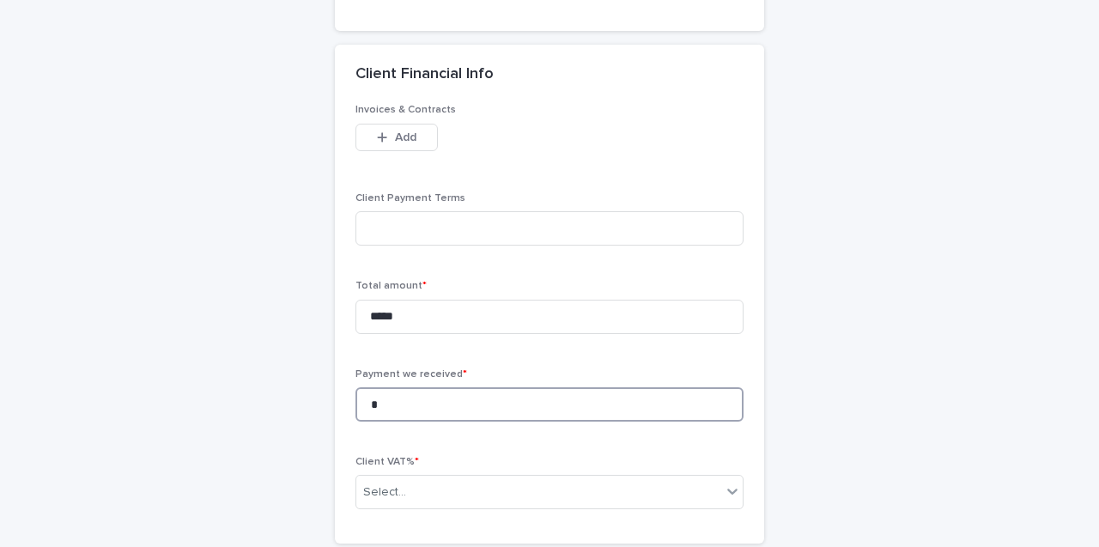
scroll to position [1146, 0]
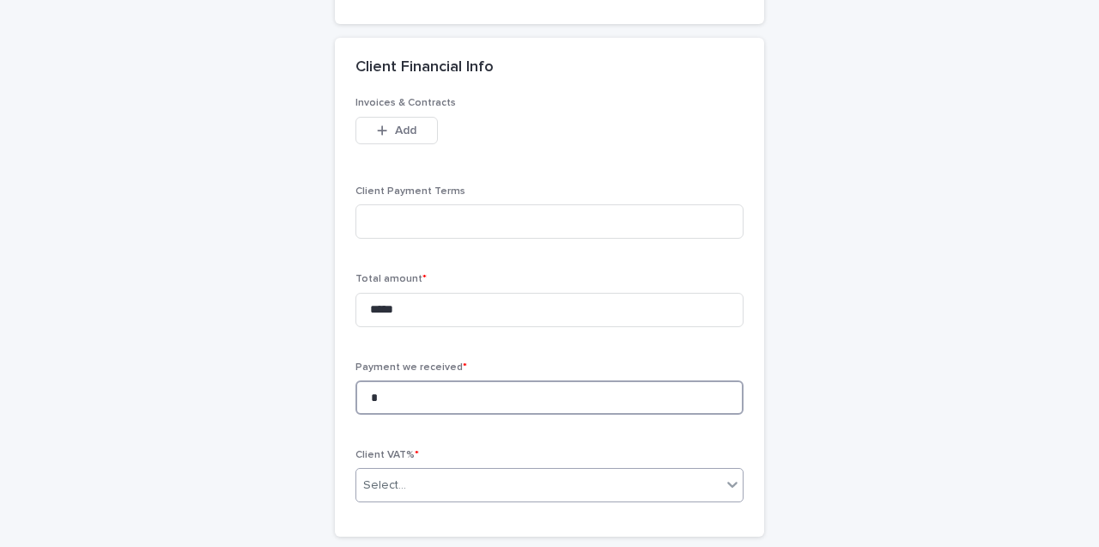
type input "*"
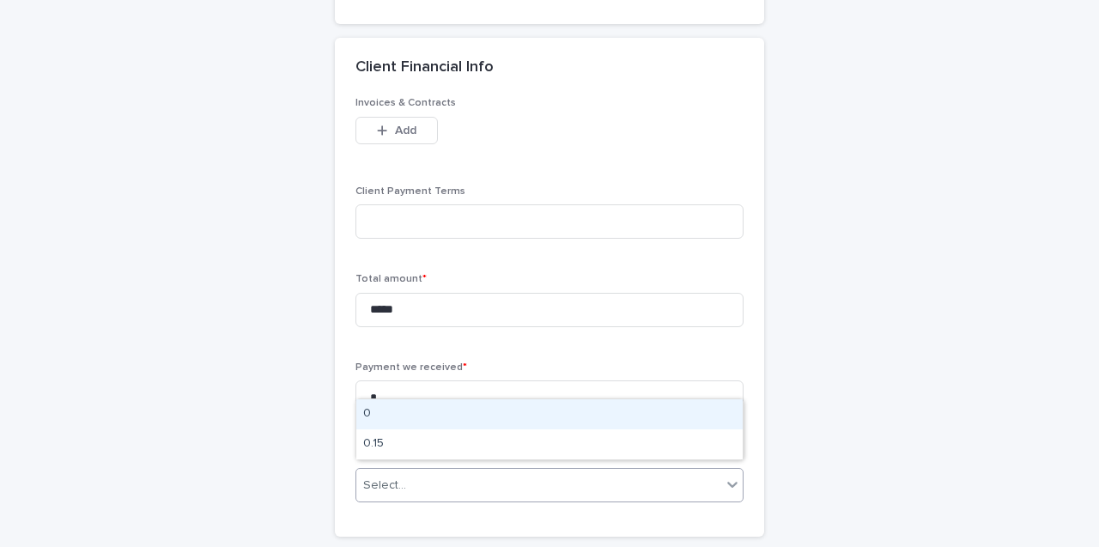
click at [447, 480] on div "Select..." at bounding box center [538, 485] width 365 height 28
click at [443, 418] on div "0" at bounding box center [549, 414] width 386 height 30
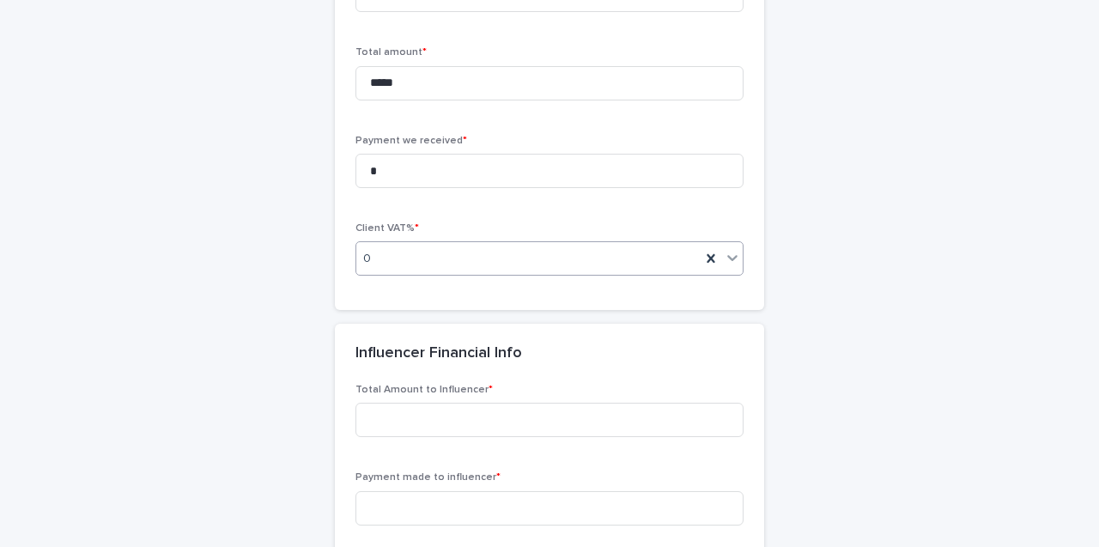
scroll to position [1375, 0]
click at [443, 511] on input at bounding box center [549, 505] width 388 height 34
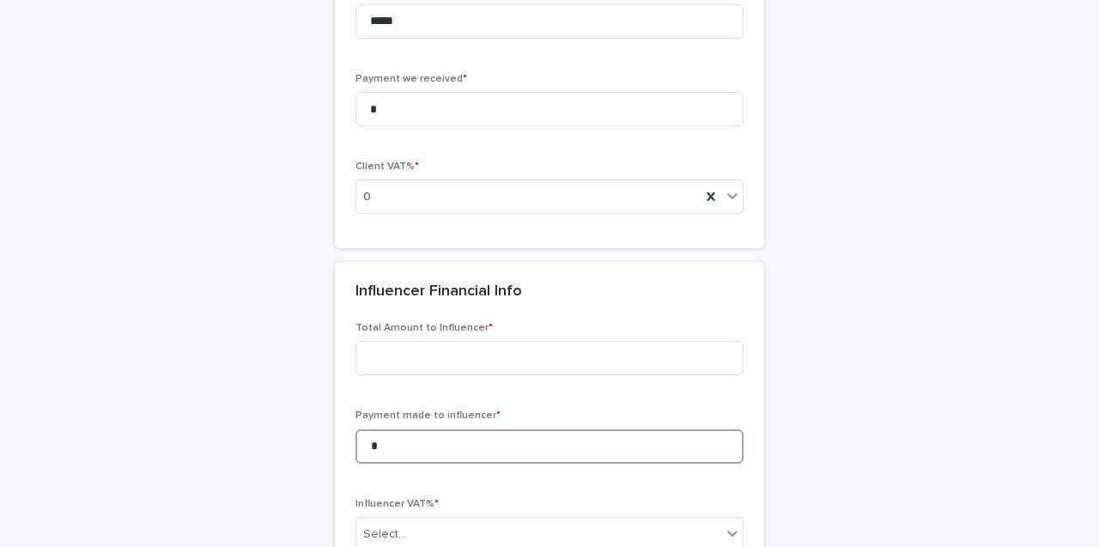
scroll to position [1454, 0]
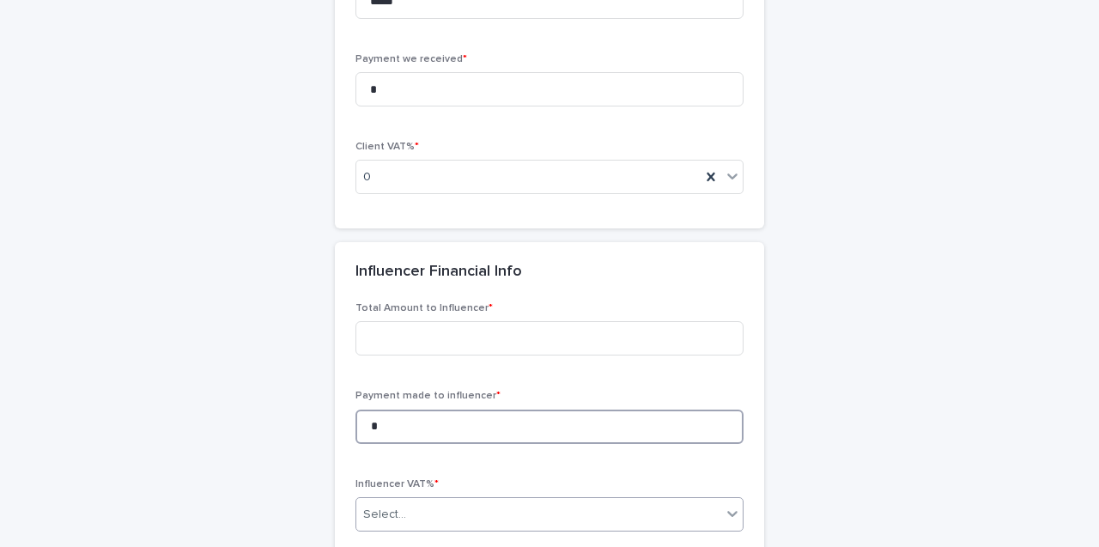
type input "*"
click at [444, 513] on div "Select..." at bounding box center [538, 514] width 365 height 28
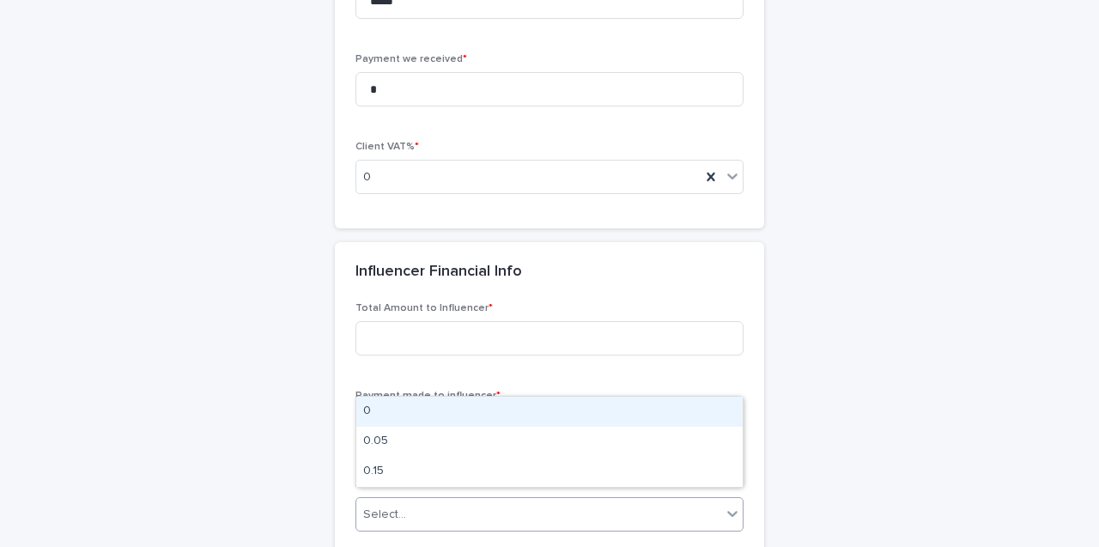
click at [443, 417] on div "0" at bounding box center [549, 412] width 386 height 30
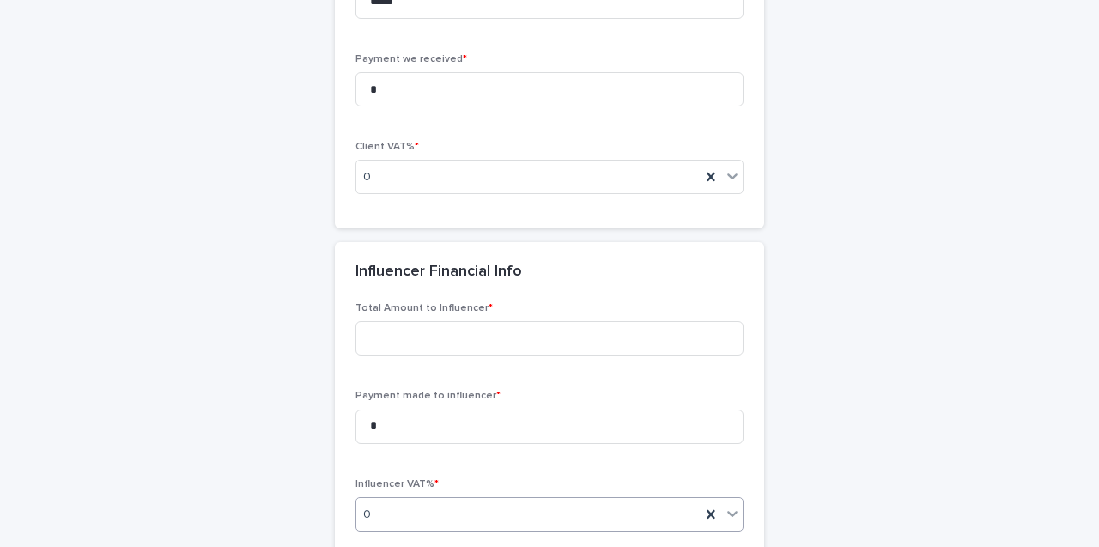
click at [439, 349] on div "Total Amount to Influencer *" at bounding box center [549, 335] width 388 height 67
click at [424, 311] on div "Total Amount to Influencer *" at bounding box center [549, 335] width 388 height 67
click at [427, 321] on input at bounding box center [549, 338] width 388 height 34
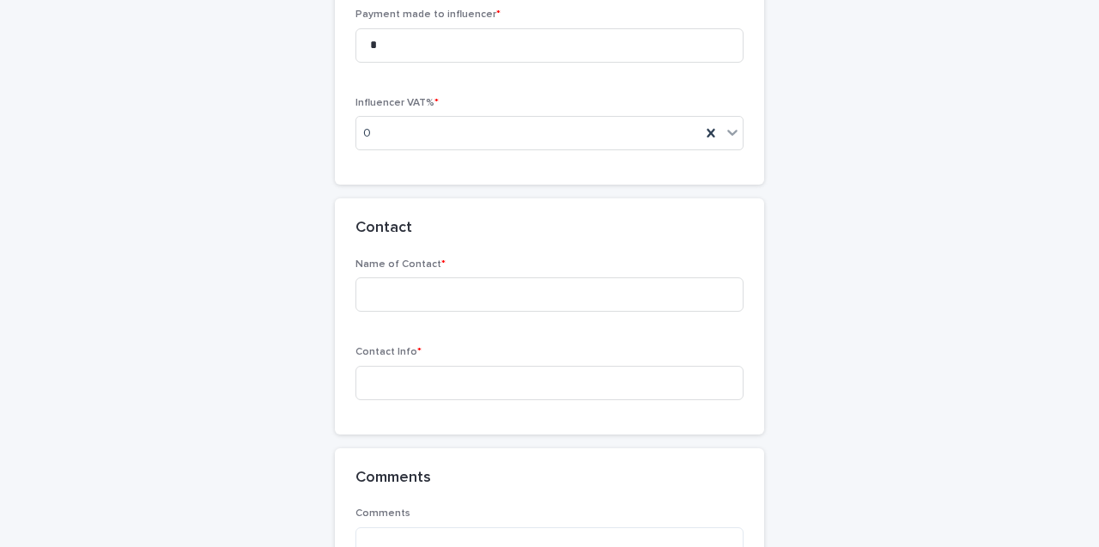
scroll to position [1858, 0]
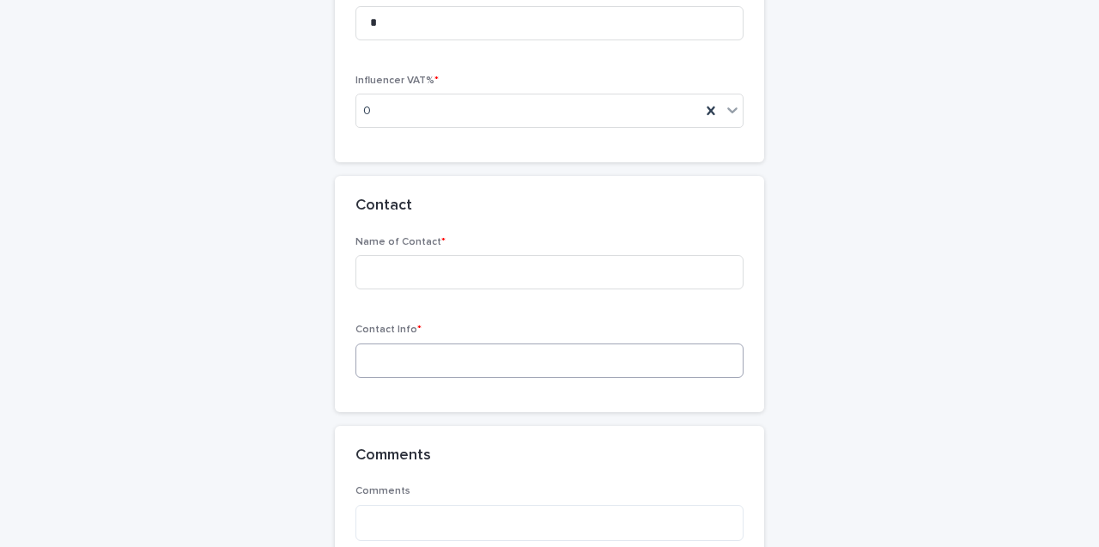
type input "*****"
click at [489, 353] on input at bounding box center [549, 360] width 388 height 34
type input "*"
click at [454, 273] on input at bounding box center [549, 272] width 388 height 34
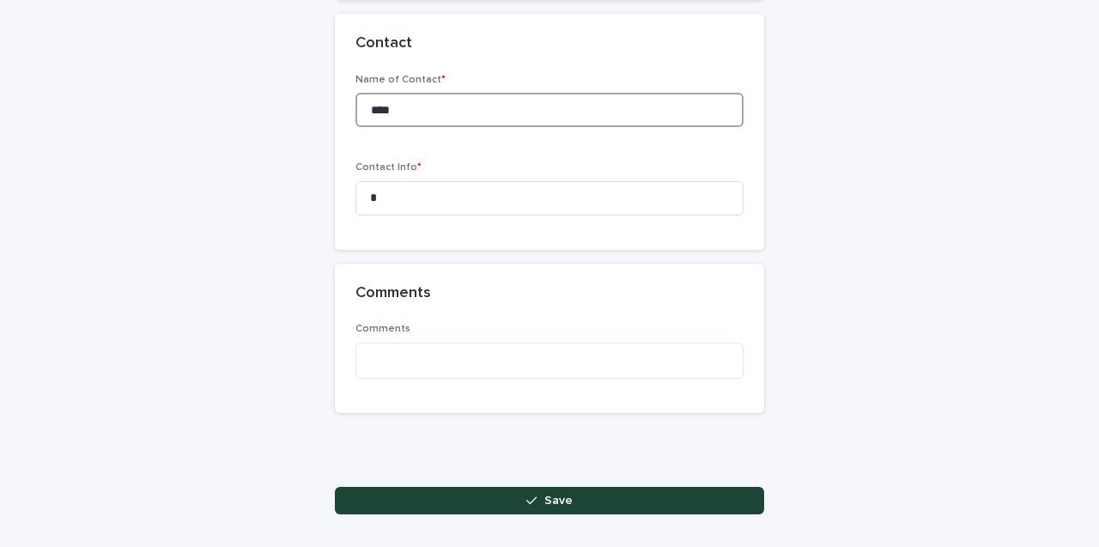
scroll to position [2072, 0]
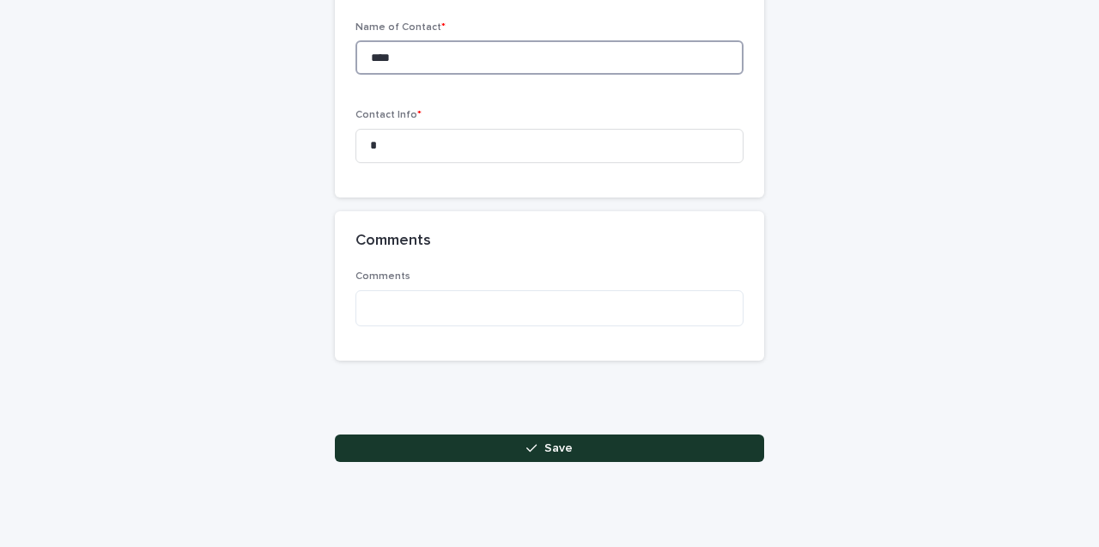
type input "****"
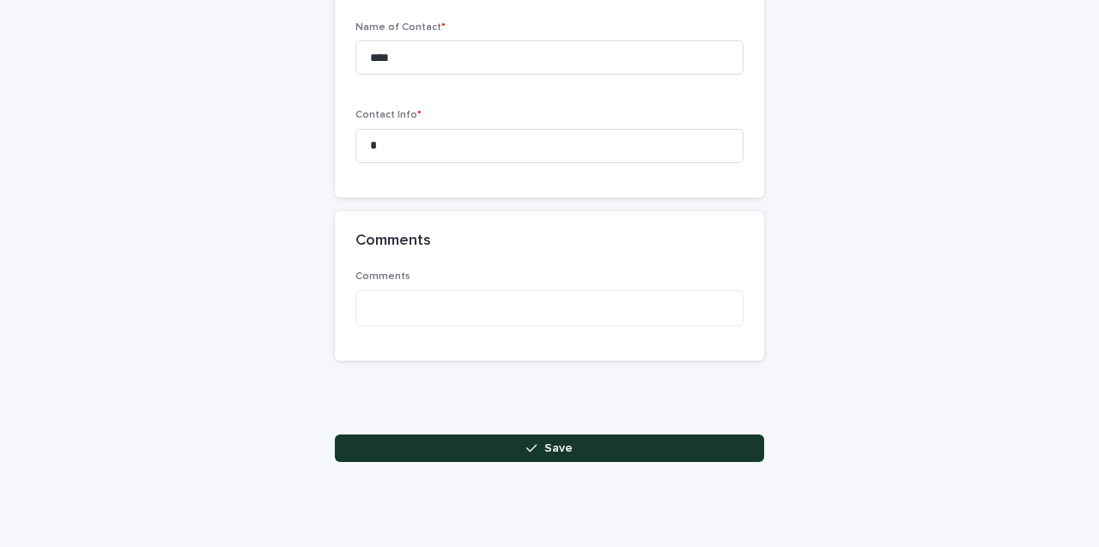
click at [570, 442] on span "Save" at bounding box center [558, 448] width 28 height 12
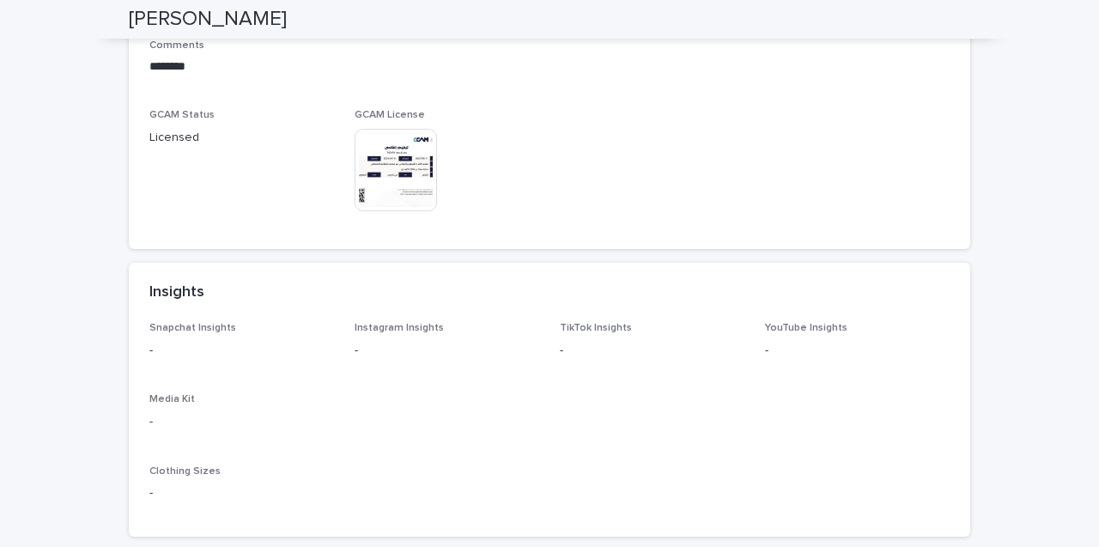
scroll to position [1121, 0]
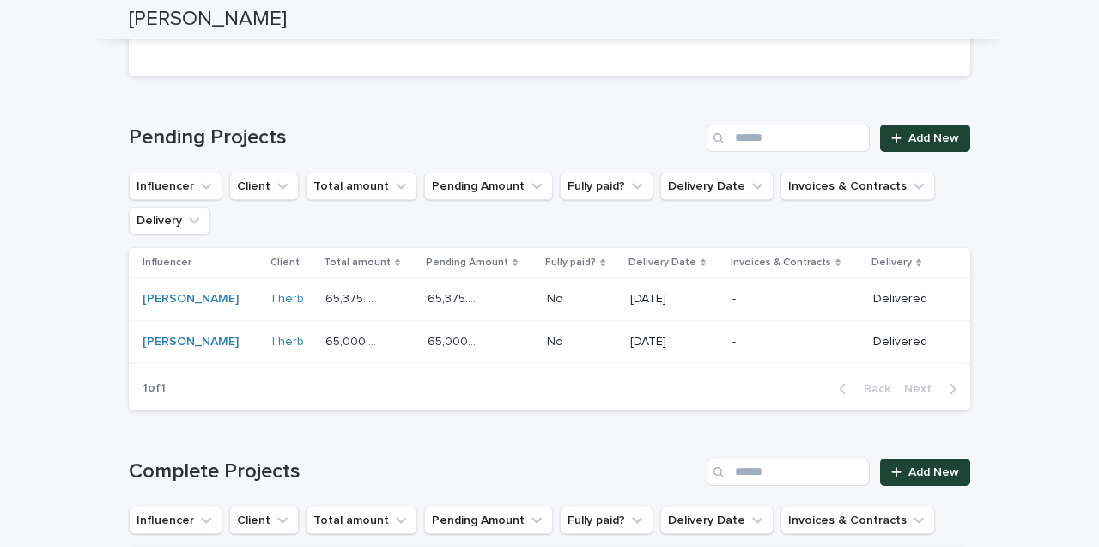
click at [768, 335] on p "-" at bounding box center [785, 342] width 107 height 15
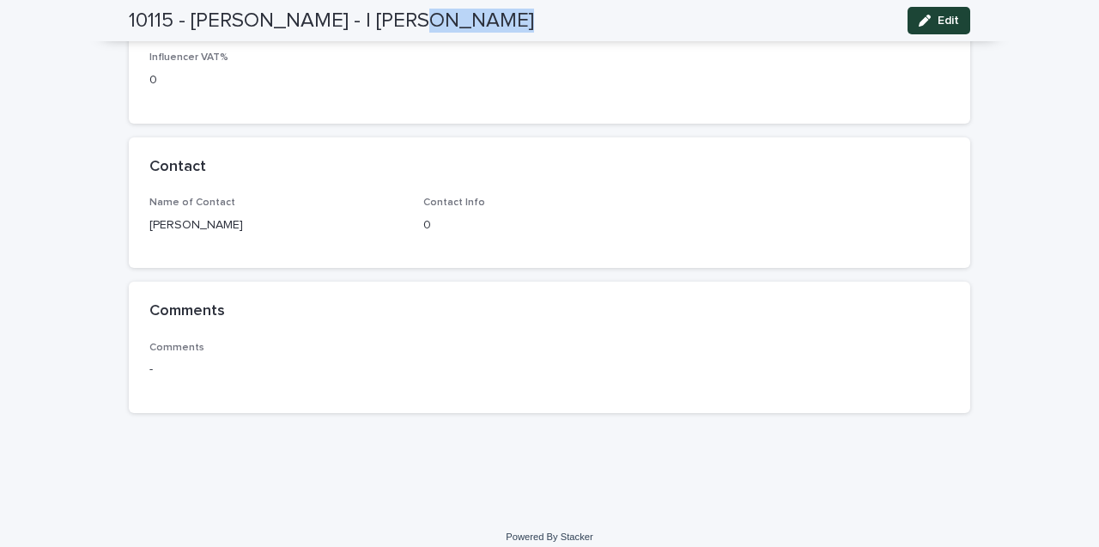
scroll to position [1079, 0]
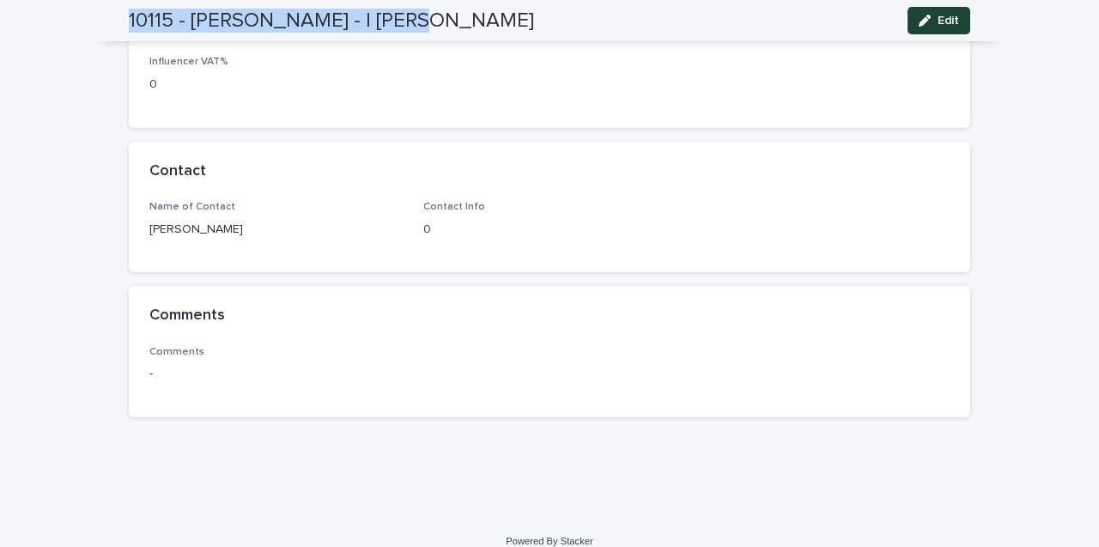
drag, startPoint x: 395, startPoint y: 25, endPoint x: 94, endPoint y: 3, distance: 301.3
click at [94, 3] on div "10115 - Sara Alwadaani - I herb Edit" at bounding box center [550, 20] width 924 height 41
copy h2 "10115 - Sara Alwadaani - I herb"
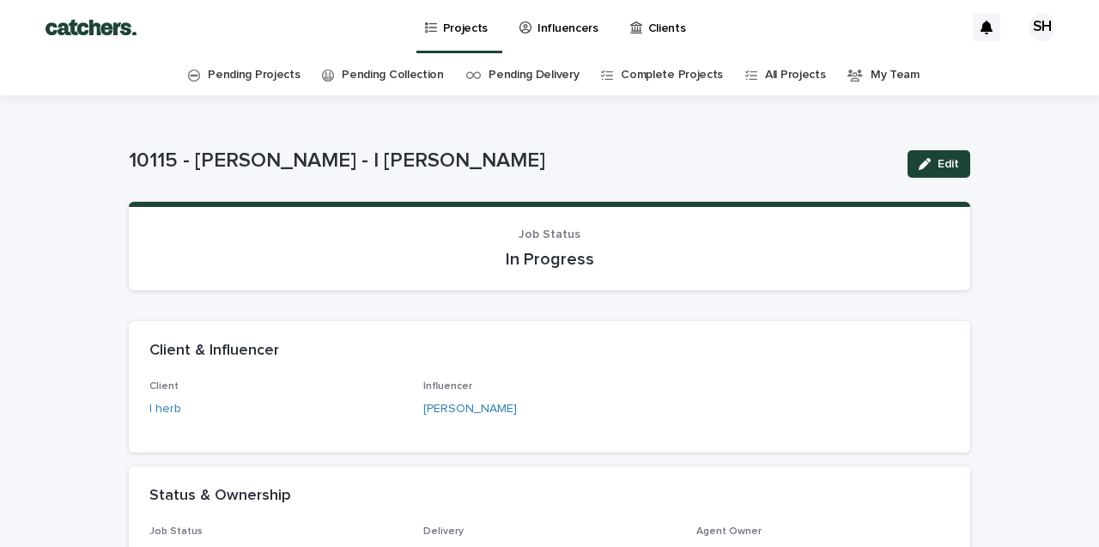
scroll to position [0, 0]
click at [474, 24] on p "Projects" at bounding box center [465, 18] width 45 height 36
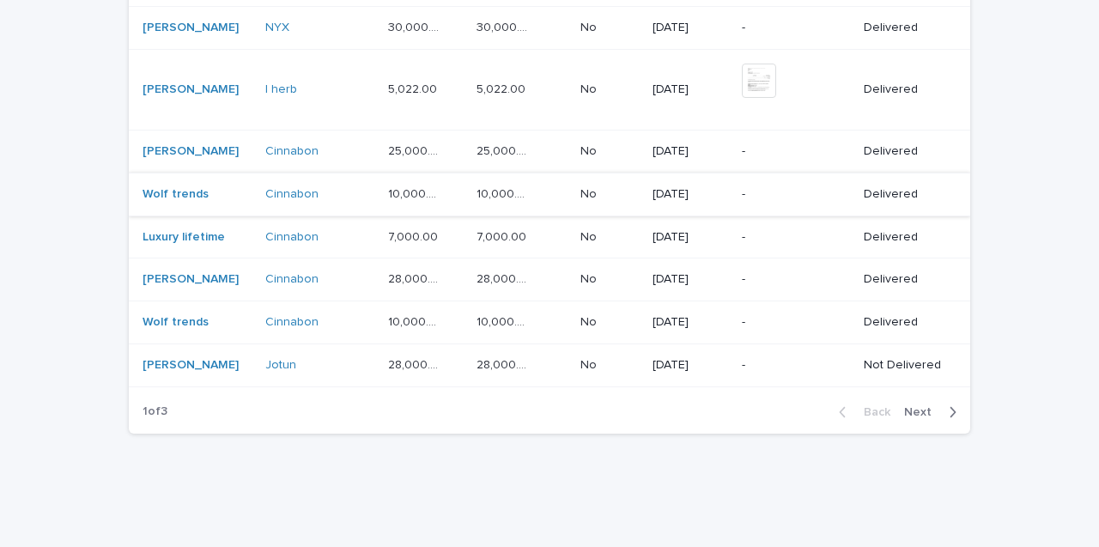
scroll to position [1410, 0]
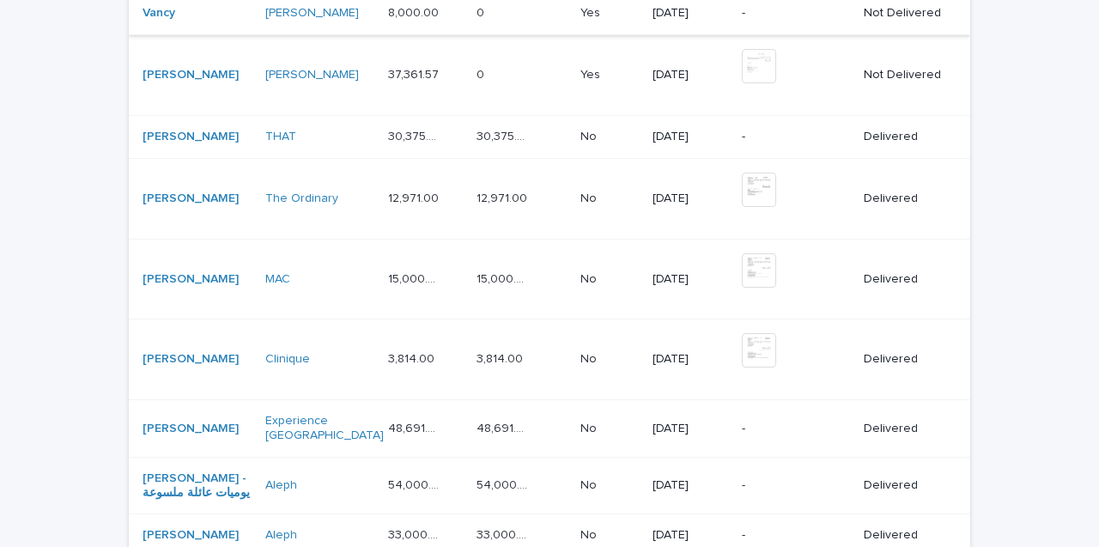
scroll to position [209, 0]
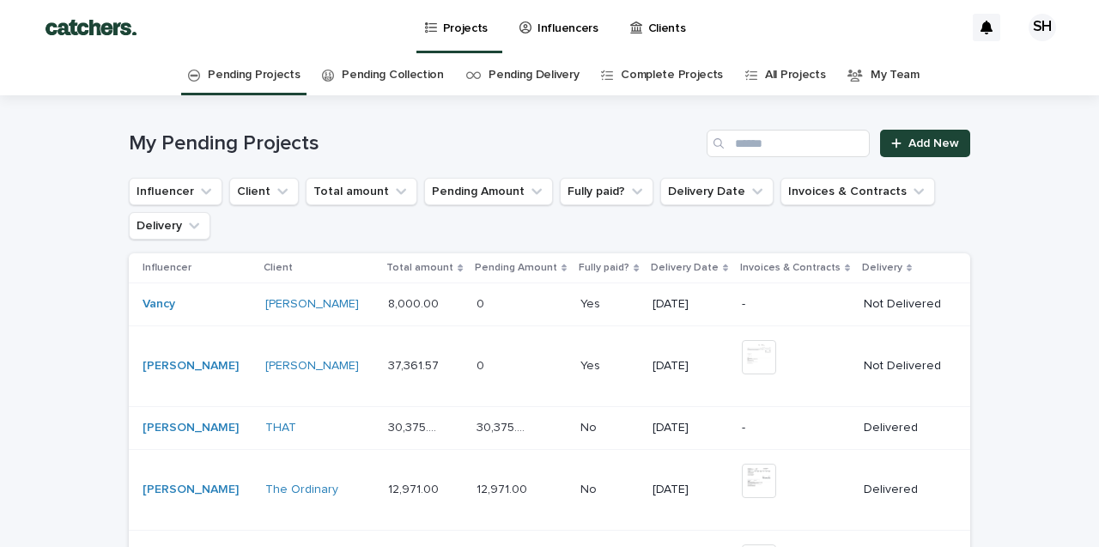
click at [573, 20] on p "Influencers" at bounding box center [567, 18] width 61 height 36
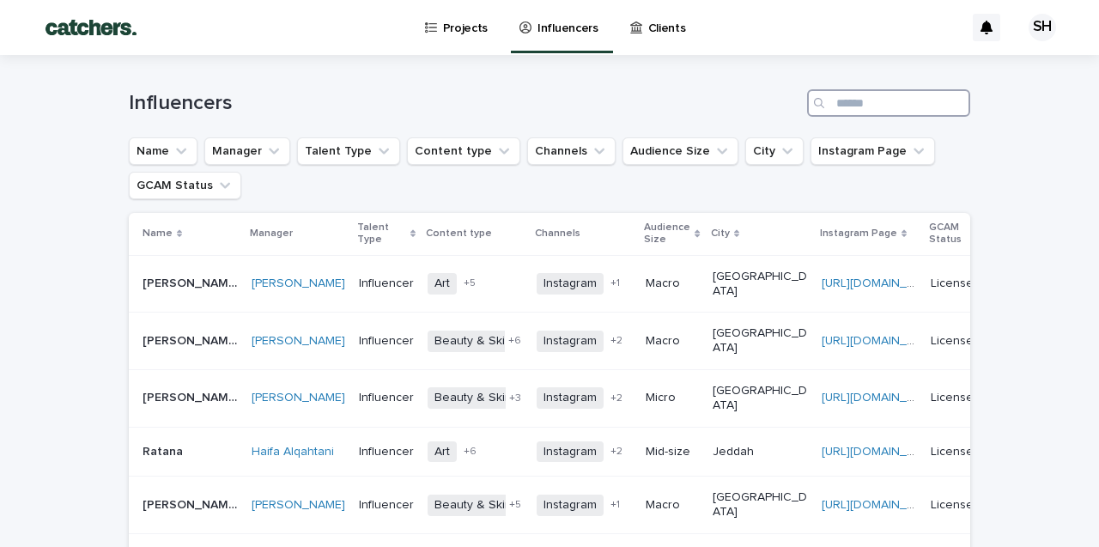
click at [864, 94] on input "Search" at bounding box center [888, 102] width 163 height 27
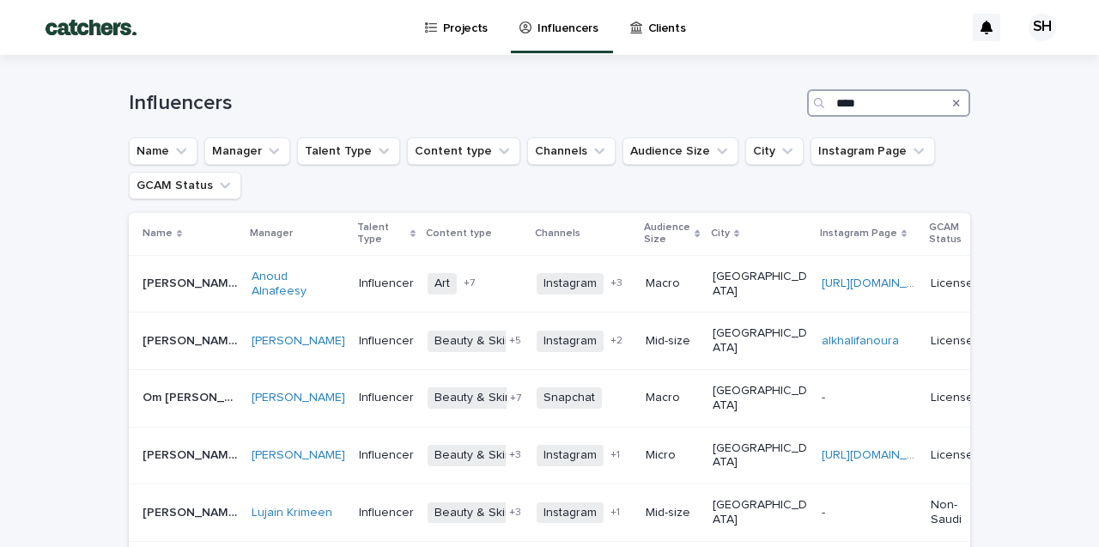
type input "****"
drag, startPoint x: 842, startPoint y: 131, endPoint x: 321, endPoint y: 300, distance: 547.6
click at [321, 300] on div "Anoud Alnafeesy" at bounding box center [299, 284] width 94 height 43
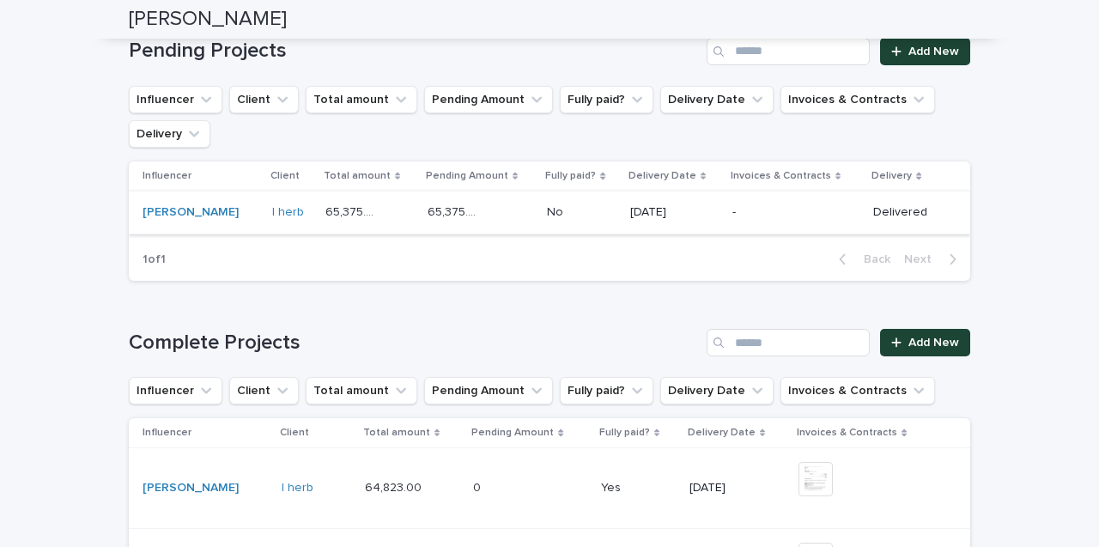
scroll to position [1207, 0]
click at [739, 203] on div "-" at bounding box center [785, 212] width 107 height 18
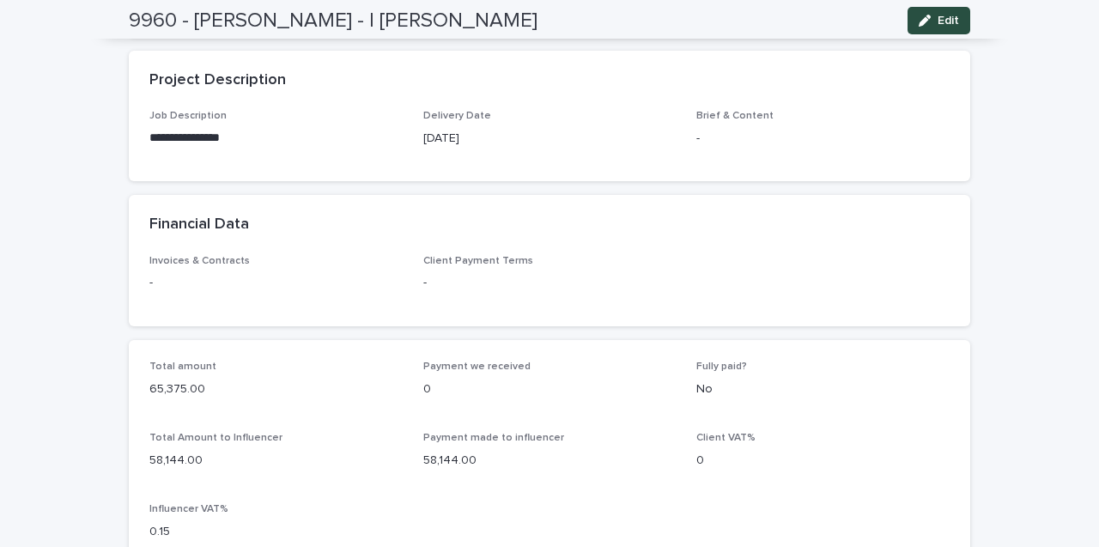
scroll to position [666, 0]
